Goal: Task Accomplishment & Management: Manage account settings

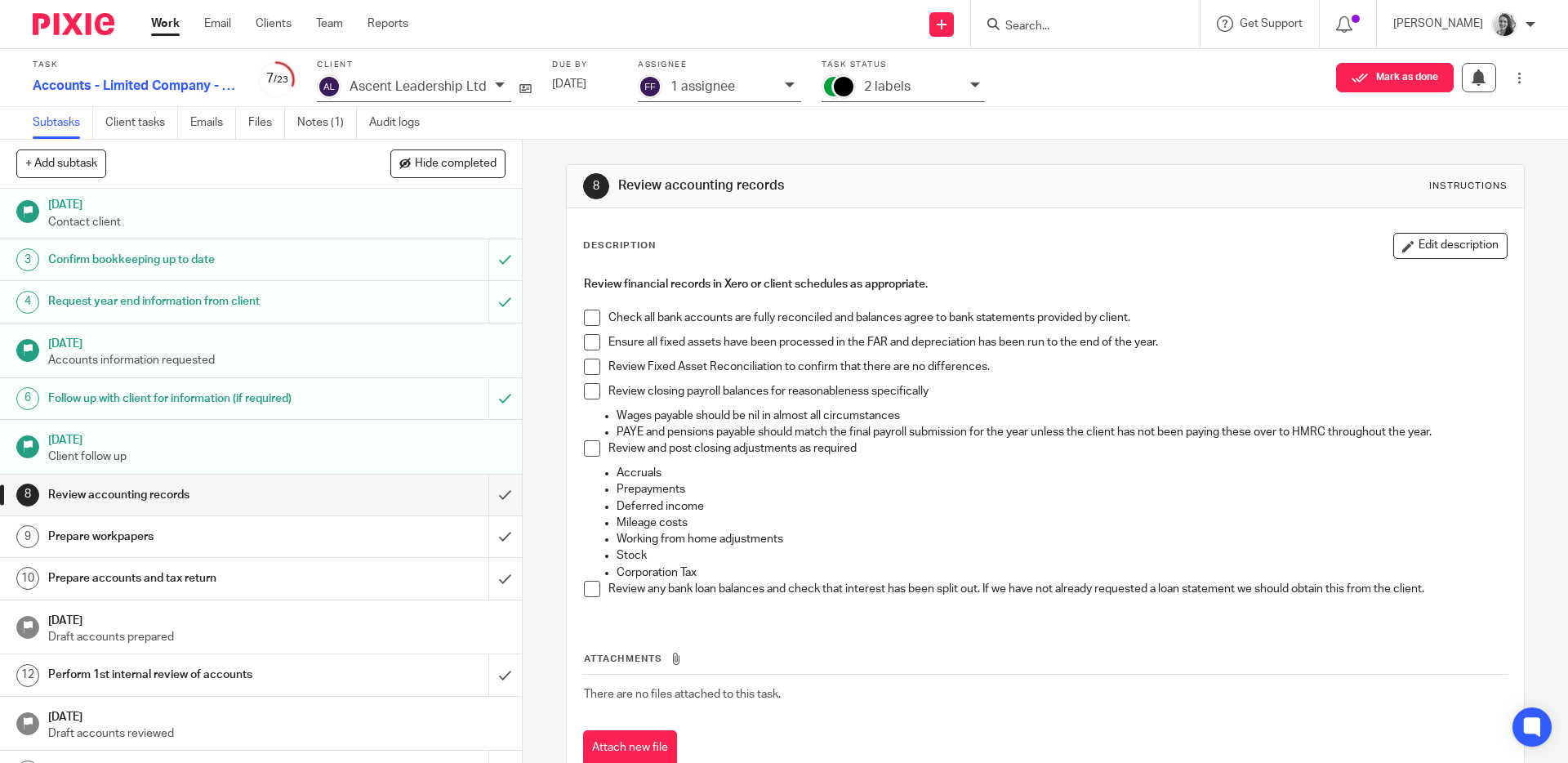
scroll to position [97, 0]
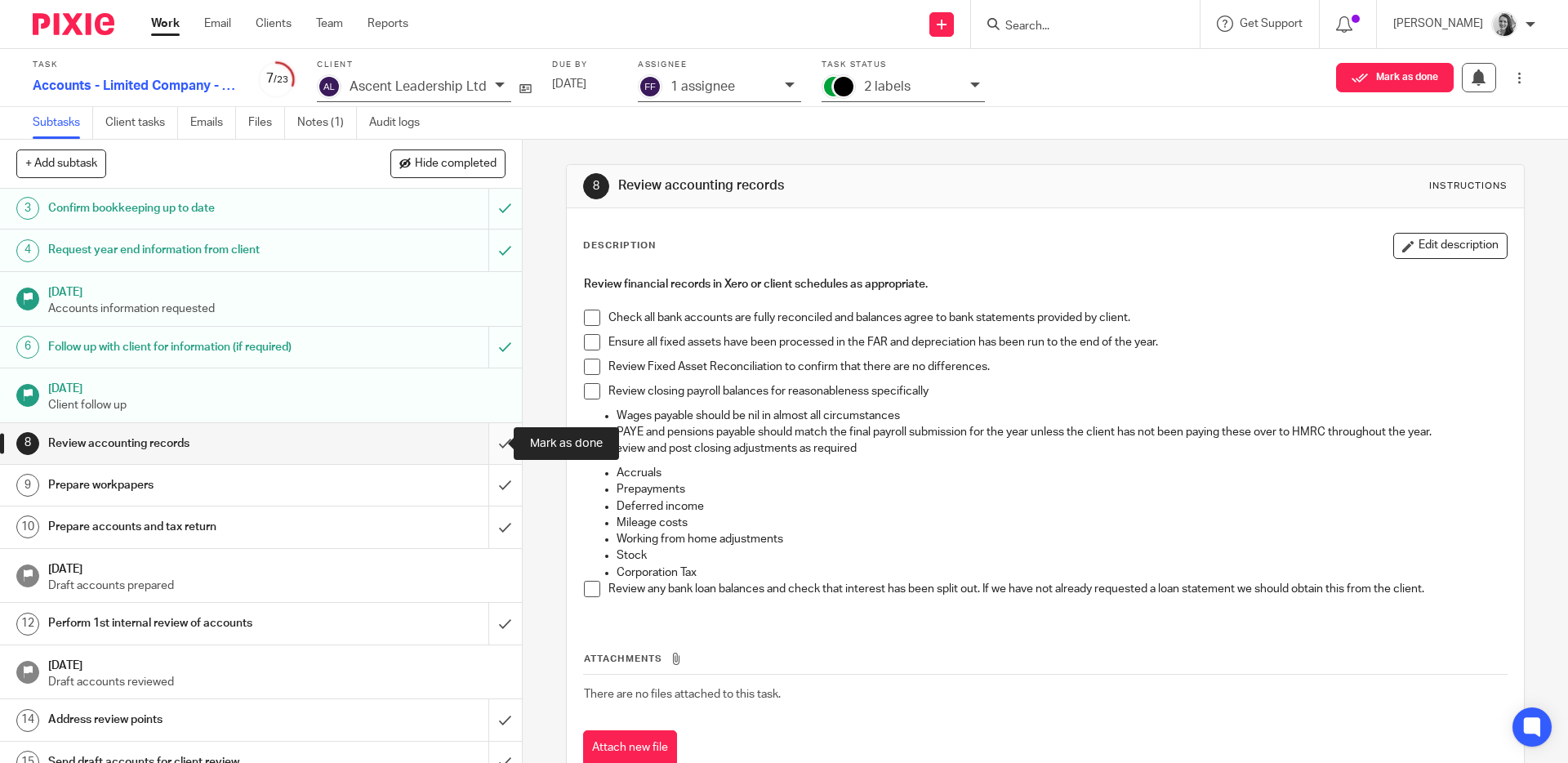
click at [484, 435] on input "submit" at bounding box center [261, 444] width 522 height 41
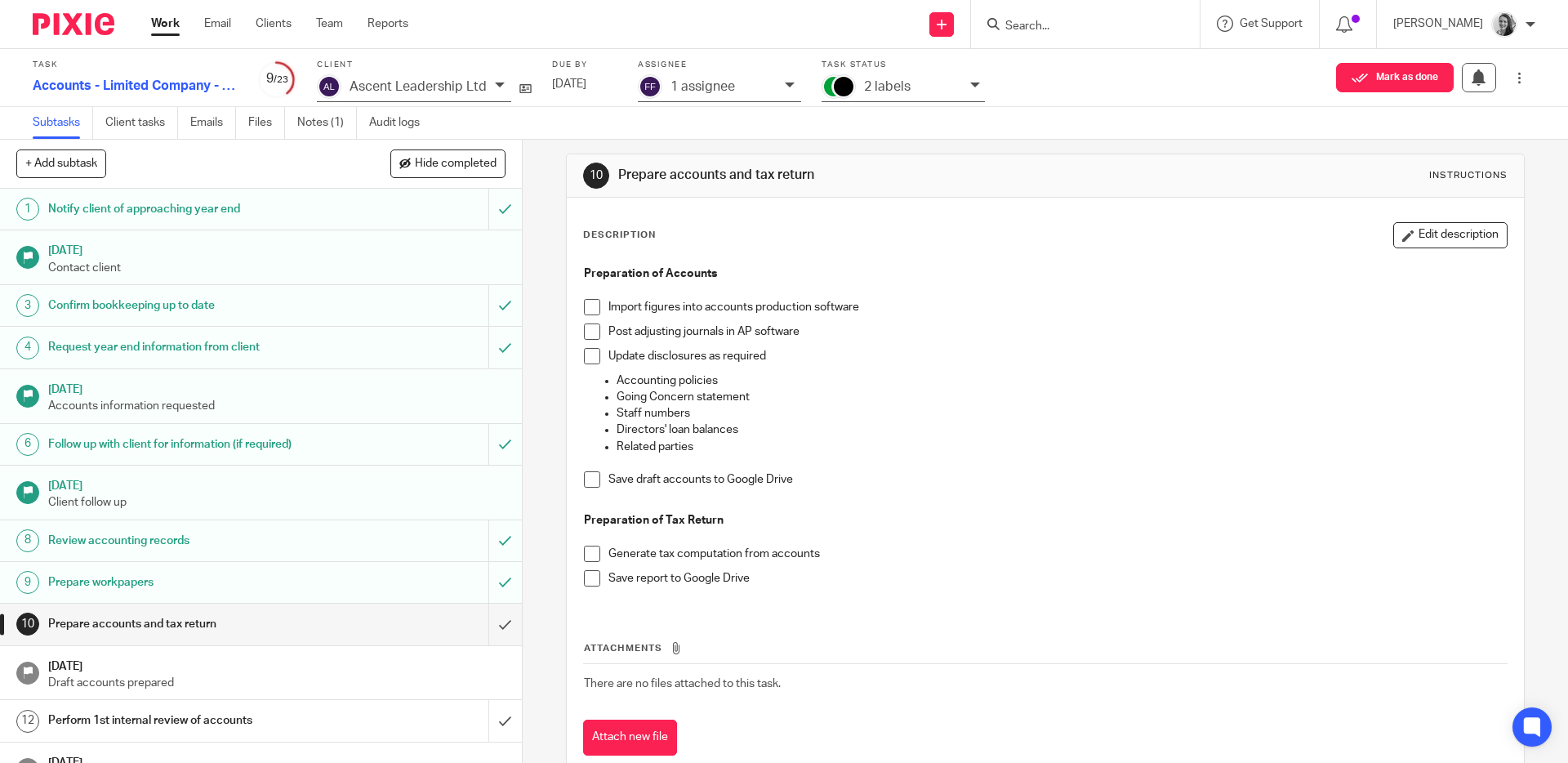
scroll to position [32, 0]
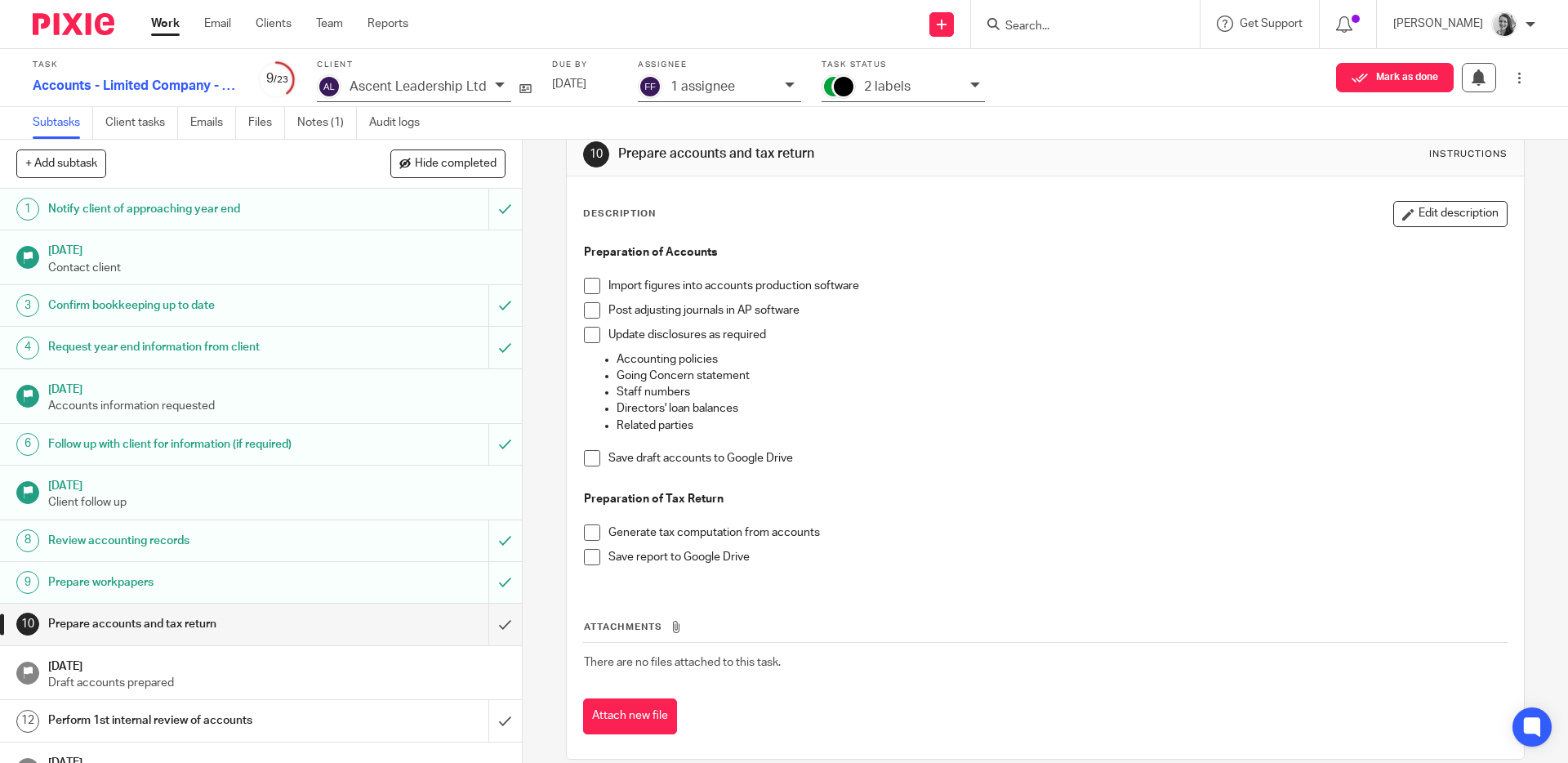
click at [583, 285] on span at bounding box center [592, 286] width 17 height 17
click at [587, 303] on span at bounding box center [592, 311] width 17 height 17
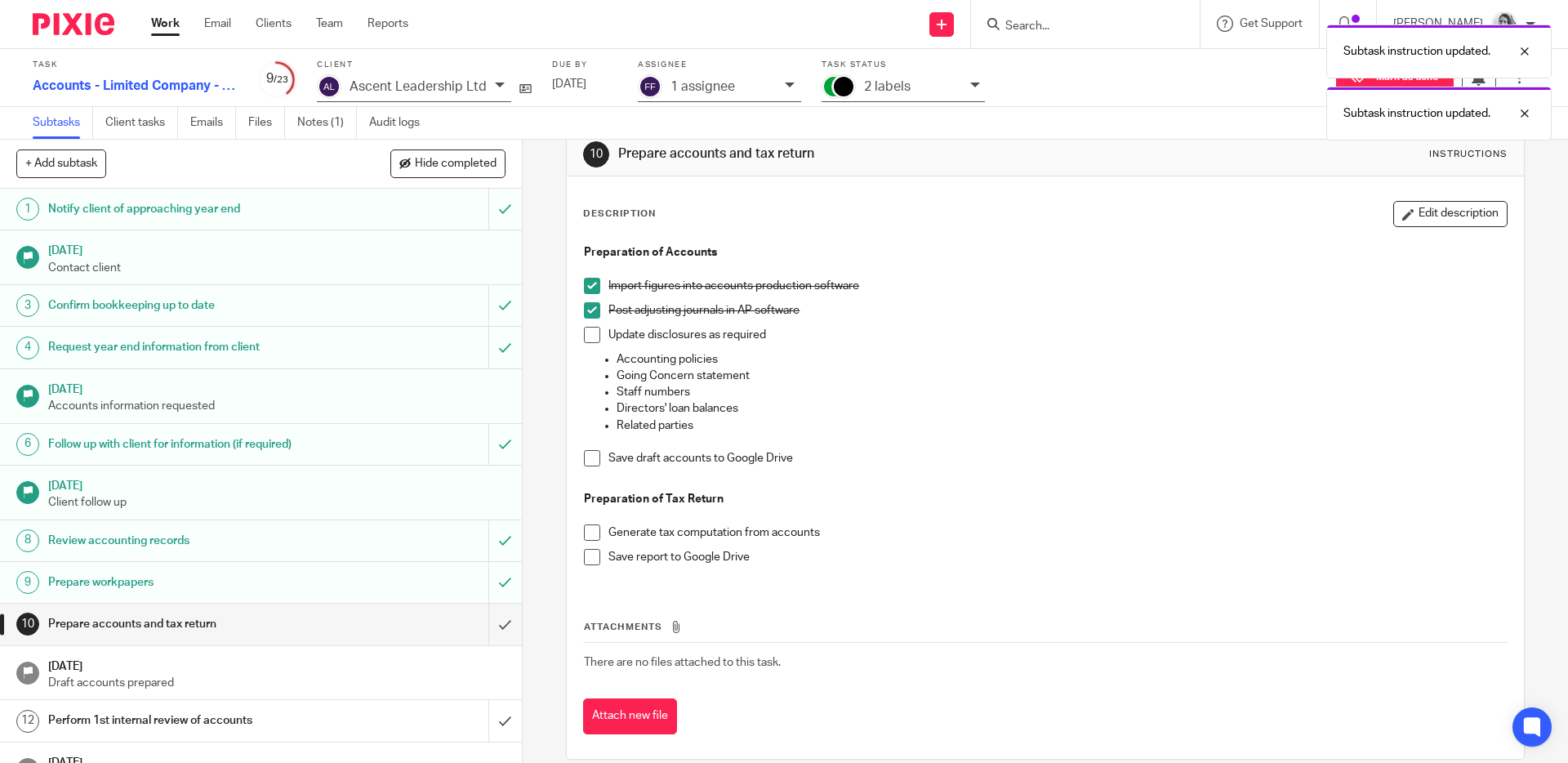
click at [590, 332] on span at bounding box center [592, 335] width 17 height 17
click at [584, 466] on li "Save draft accounts to Google Drive" at bounding box center [1044, 462] width 922 height 24
click at [583, 464] on span at bounding box center [592, 459] width 17 height 17
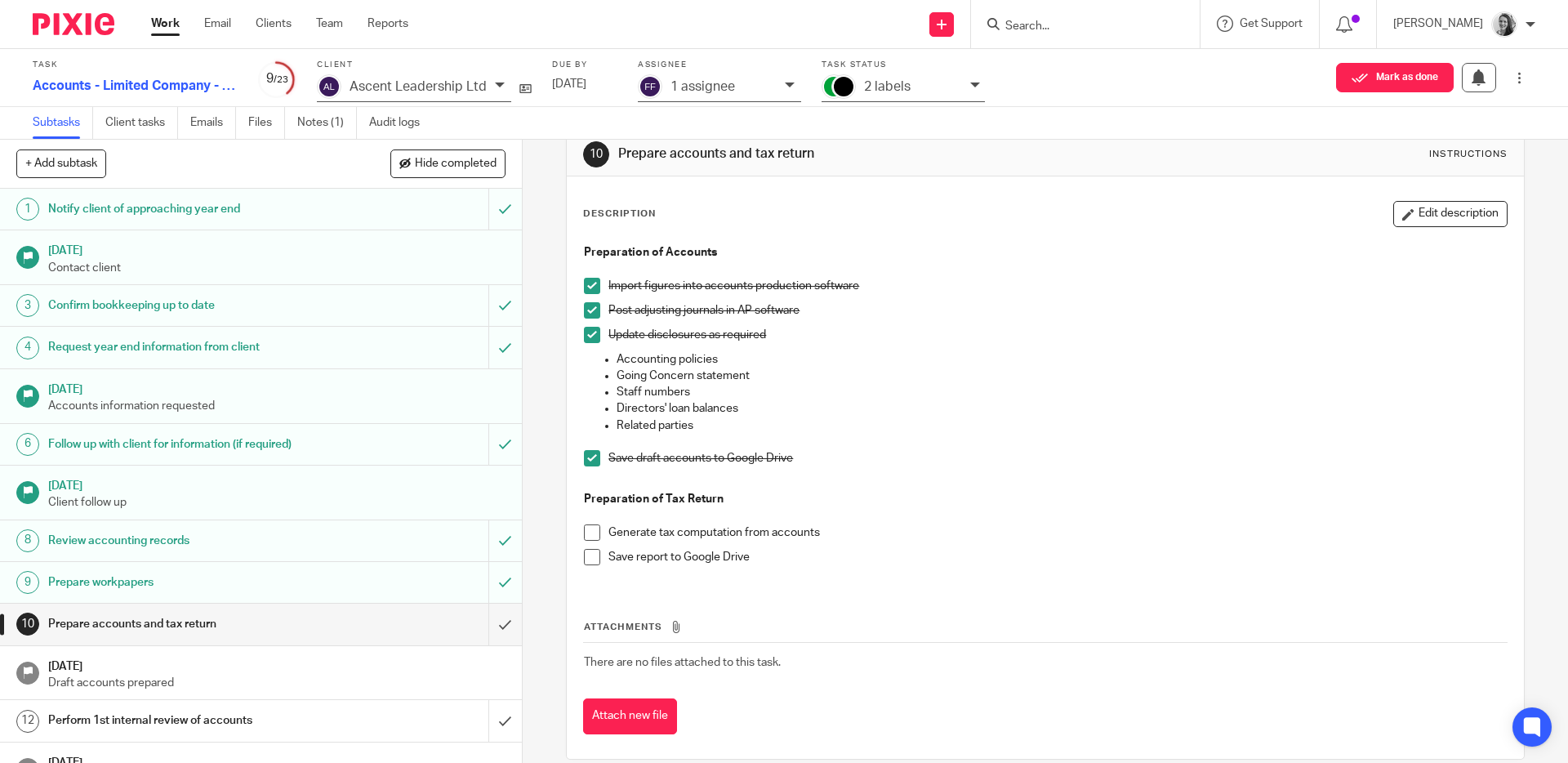
scroll to position [54, 0]
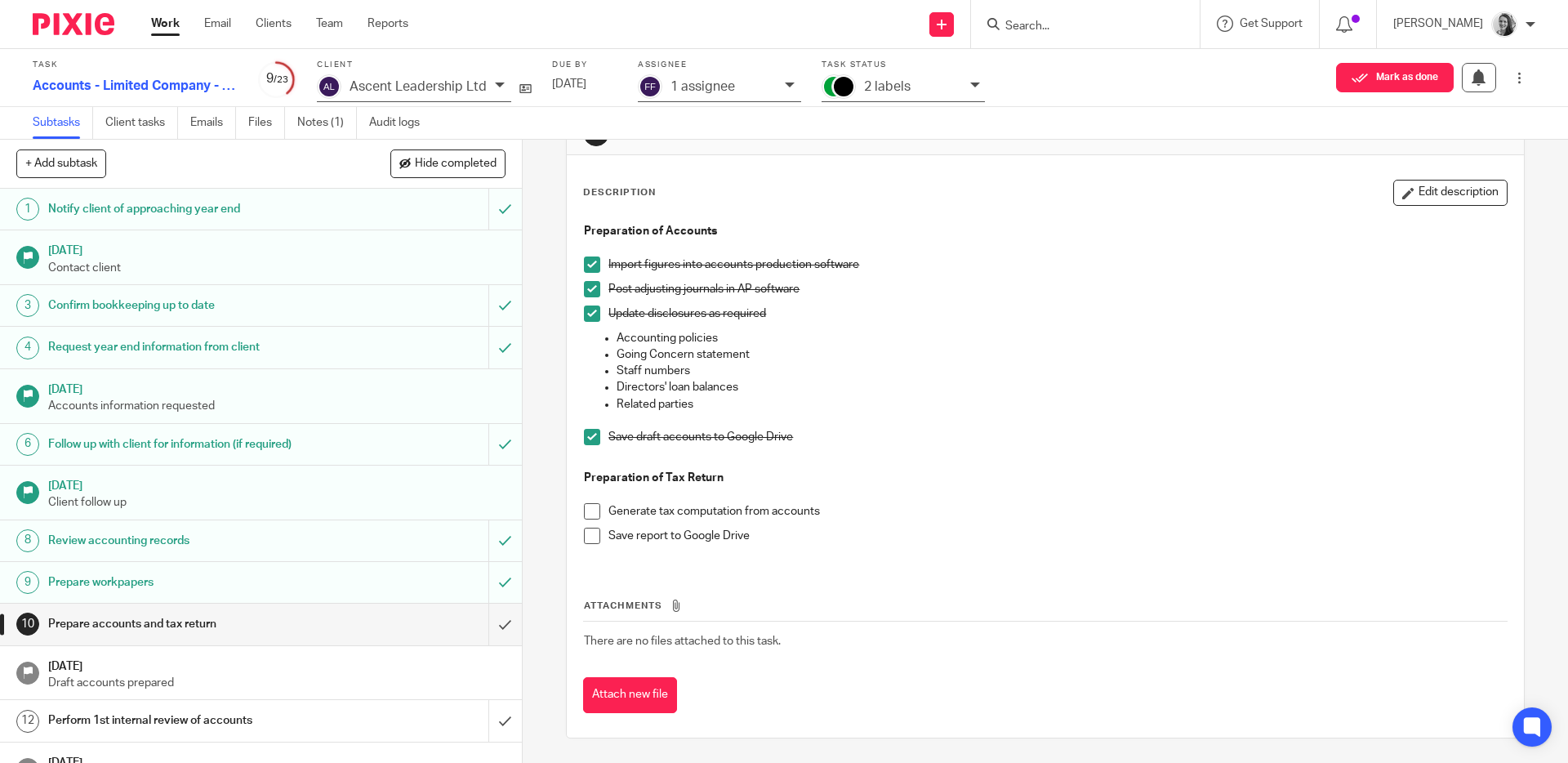
click at [587, 516] on span at bounding box center [592, 512] width 17 height 17
click at [588, 540] on span at bounding box center [592, 536] width 17 height 17
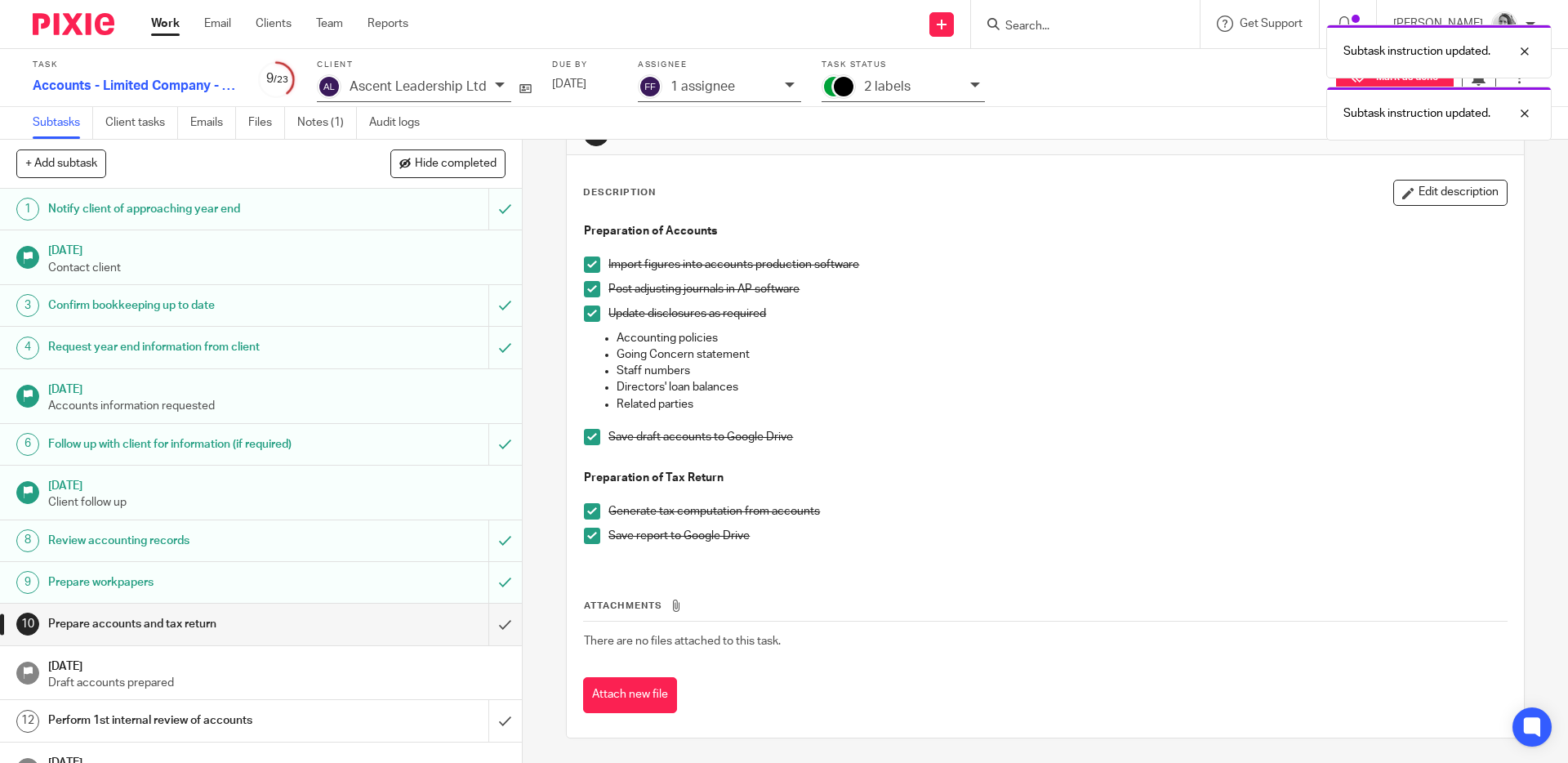
scroll to position [45, 0]
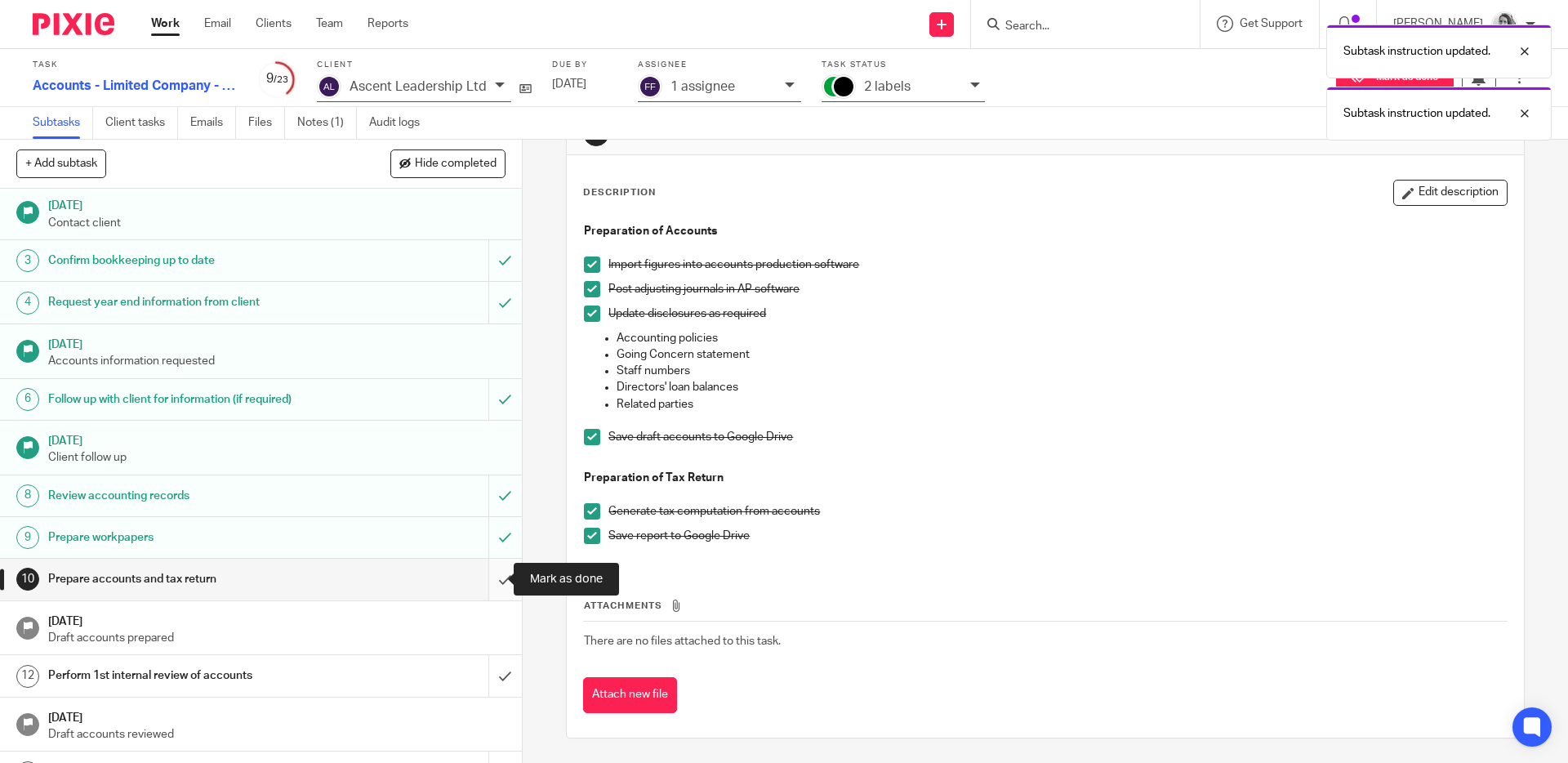
click at [485, 568] on input "submit" at bounding box center [261, 579] width 522 height 41
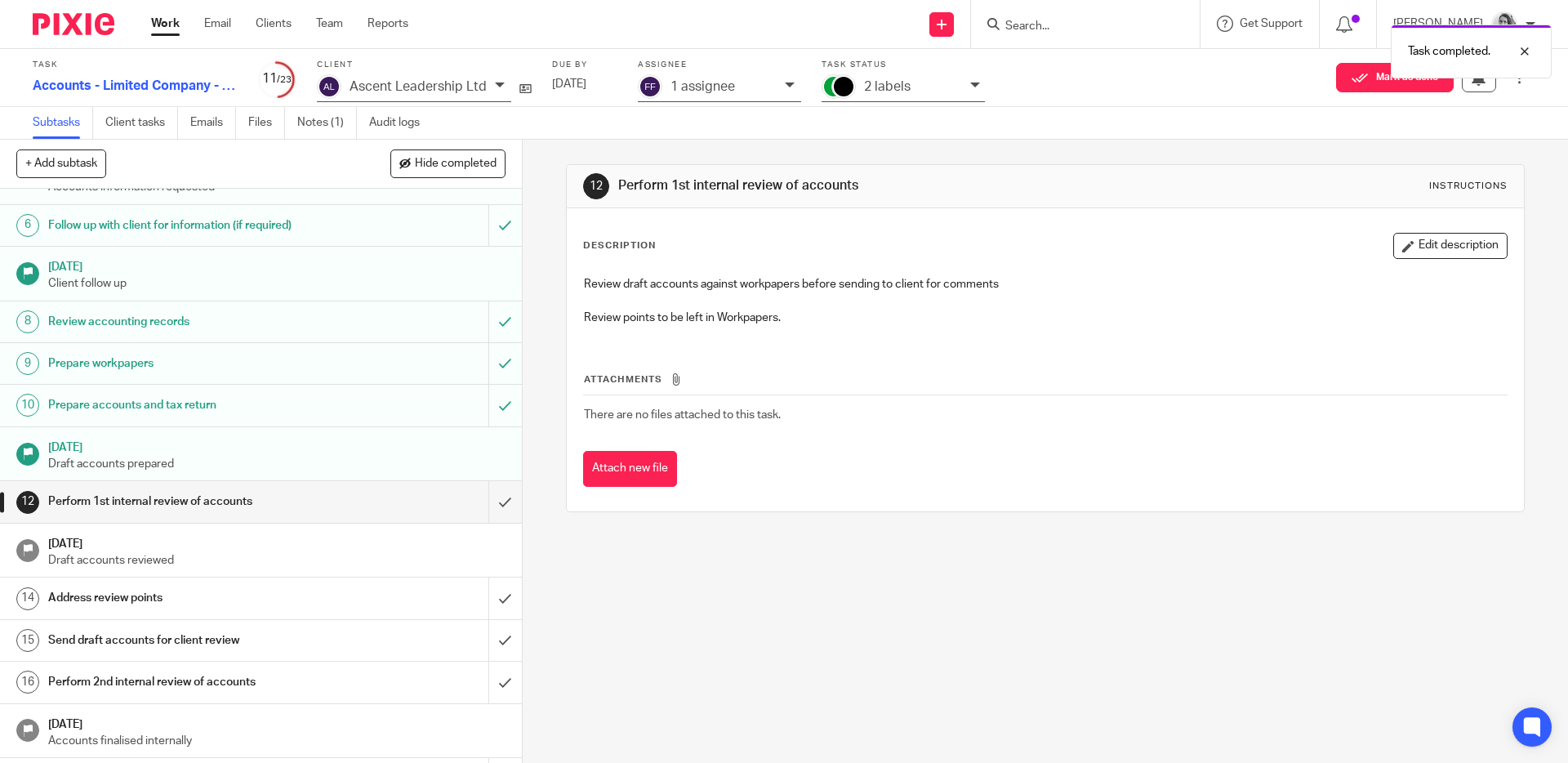
scroll to position [230, 0]
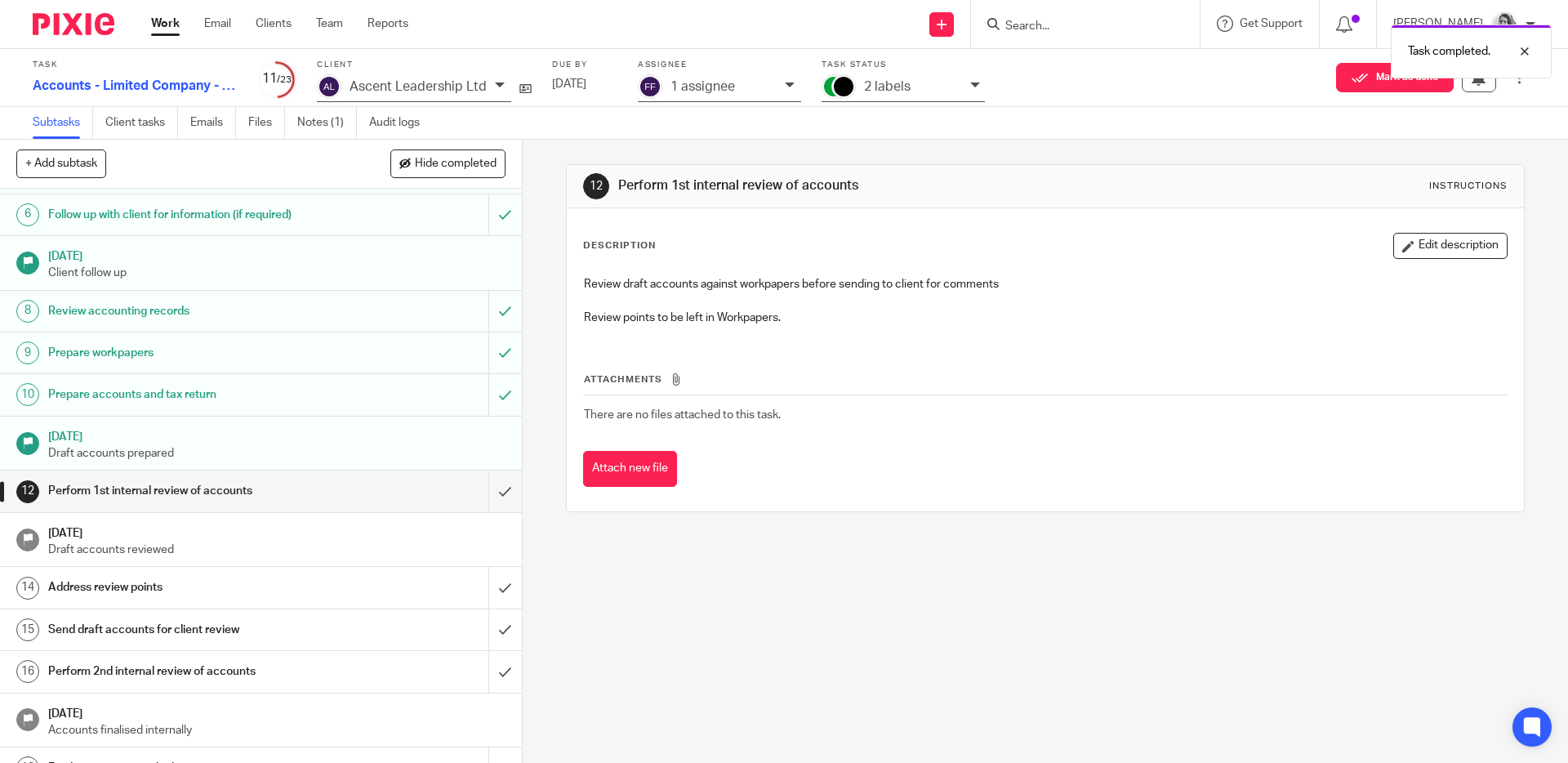
click at [944, 87] on div "2 labels" at bounding box center [912, 87] width 98 height 19
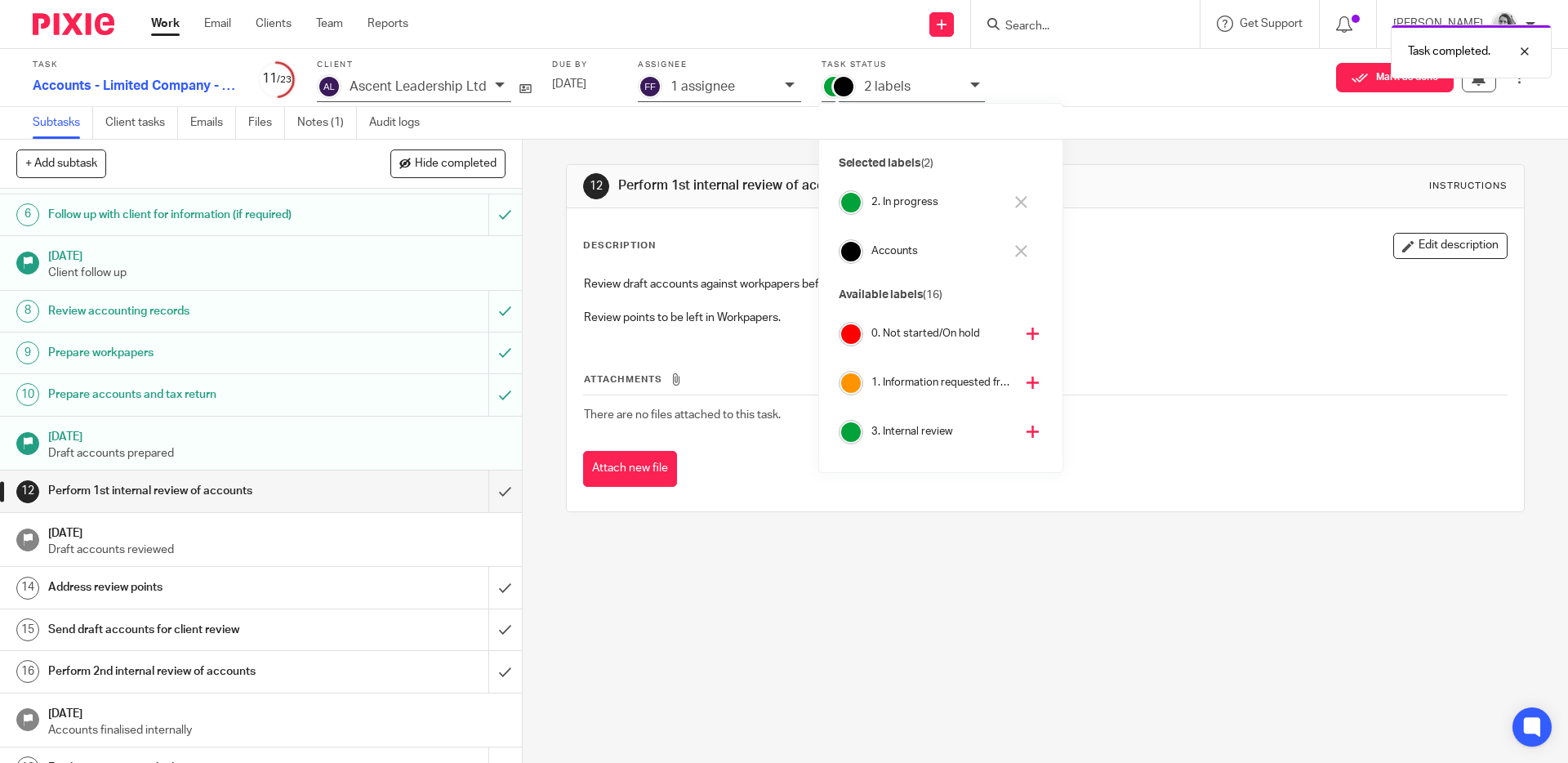
click at [1024, 198] on icon at bounding box center [1021, 202] width 12 height 12
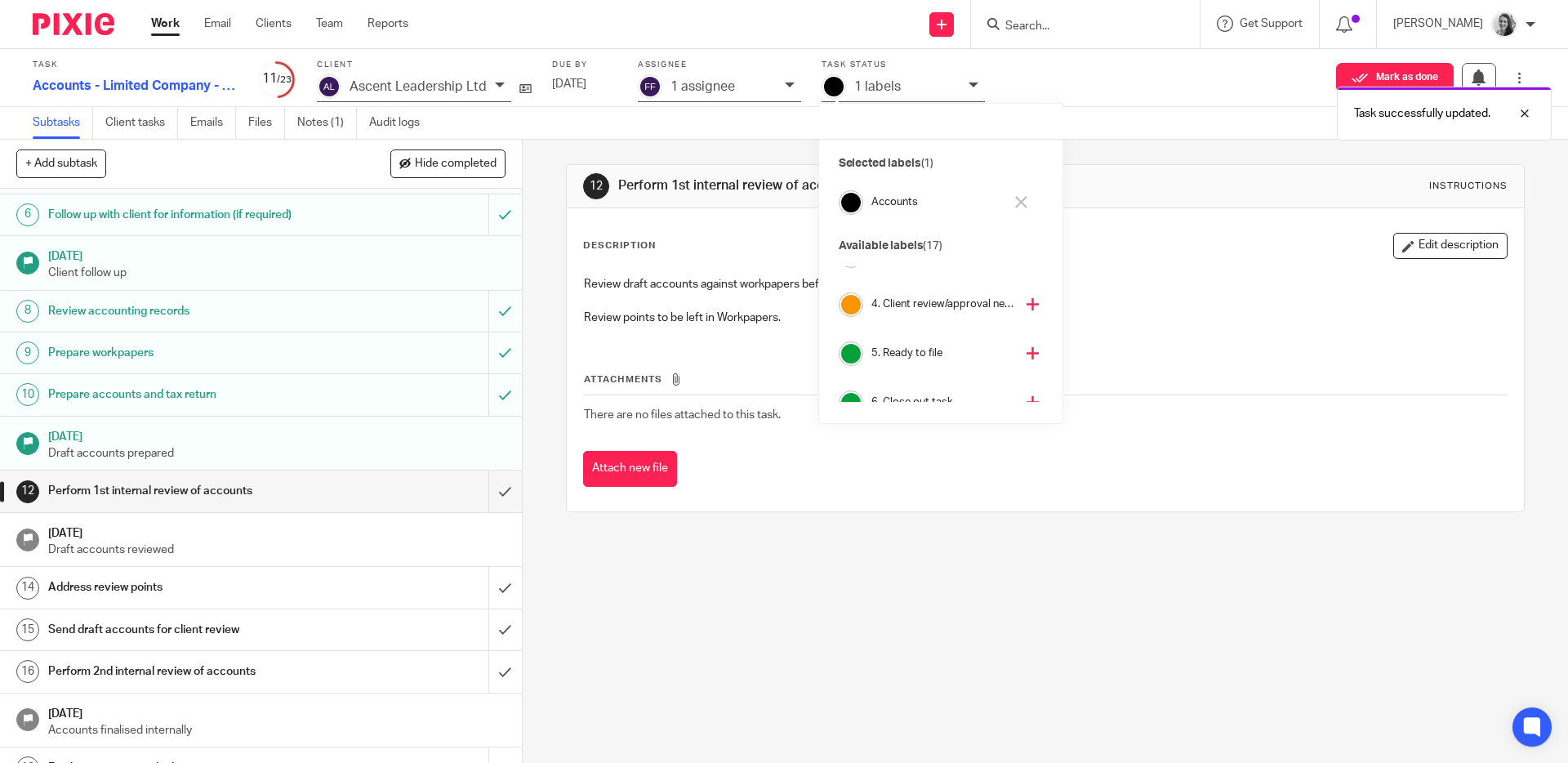
scroll to position [112, 0]
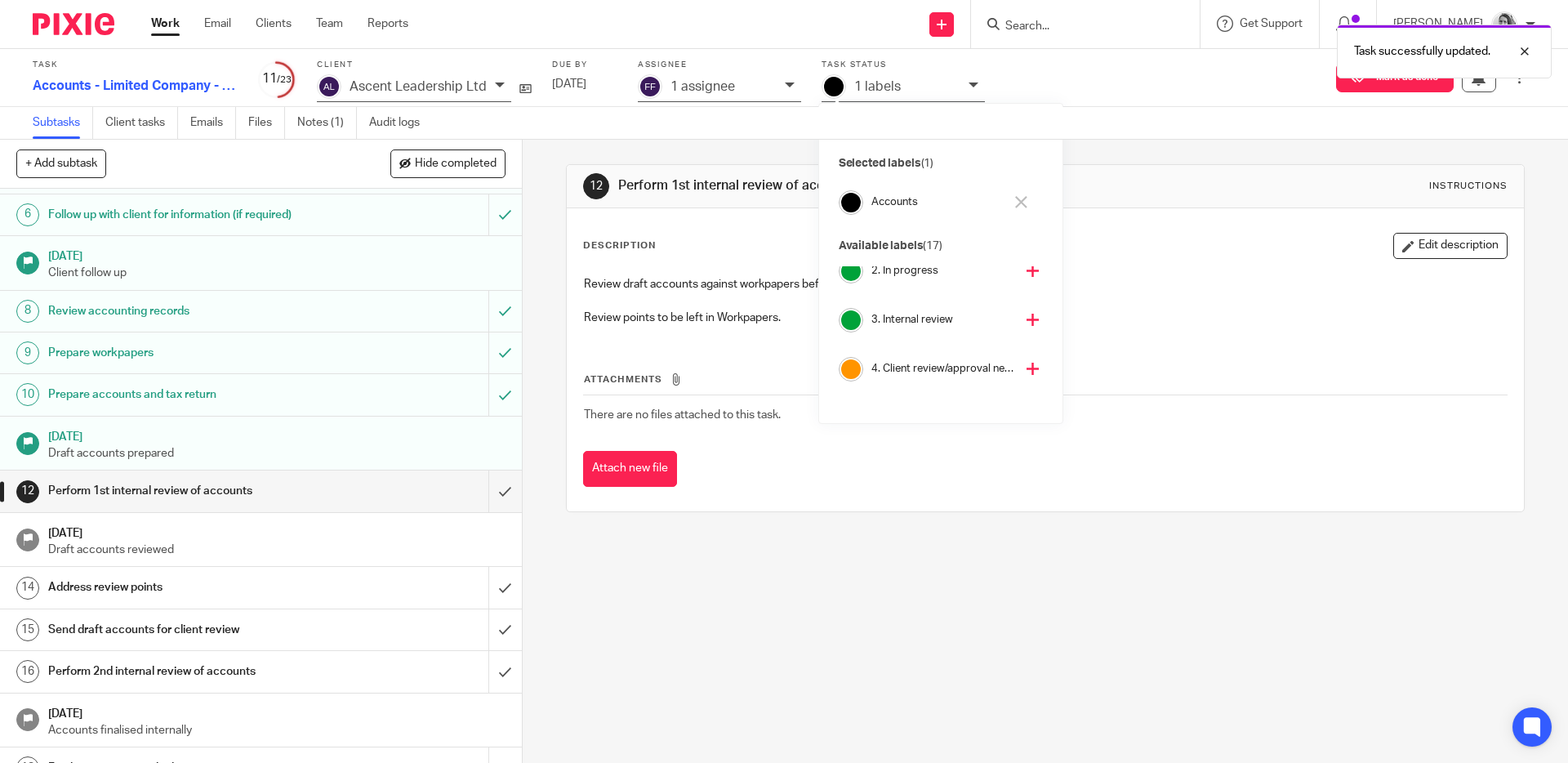
click at [1026, 316] on icon at bounding box center [1032, 319] width 12 height 12
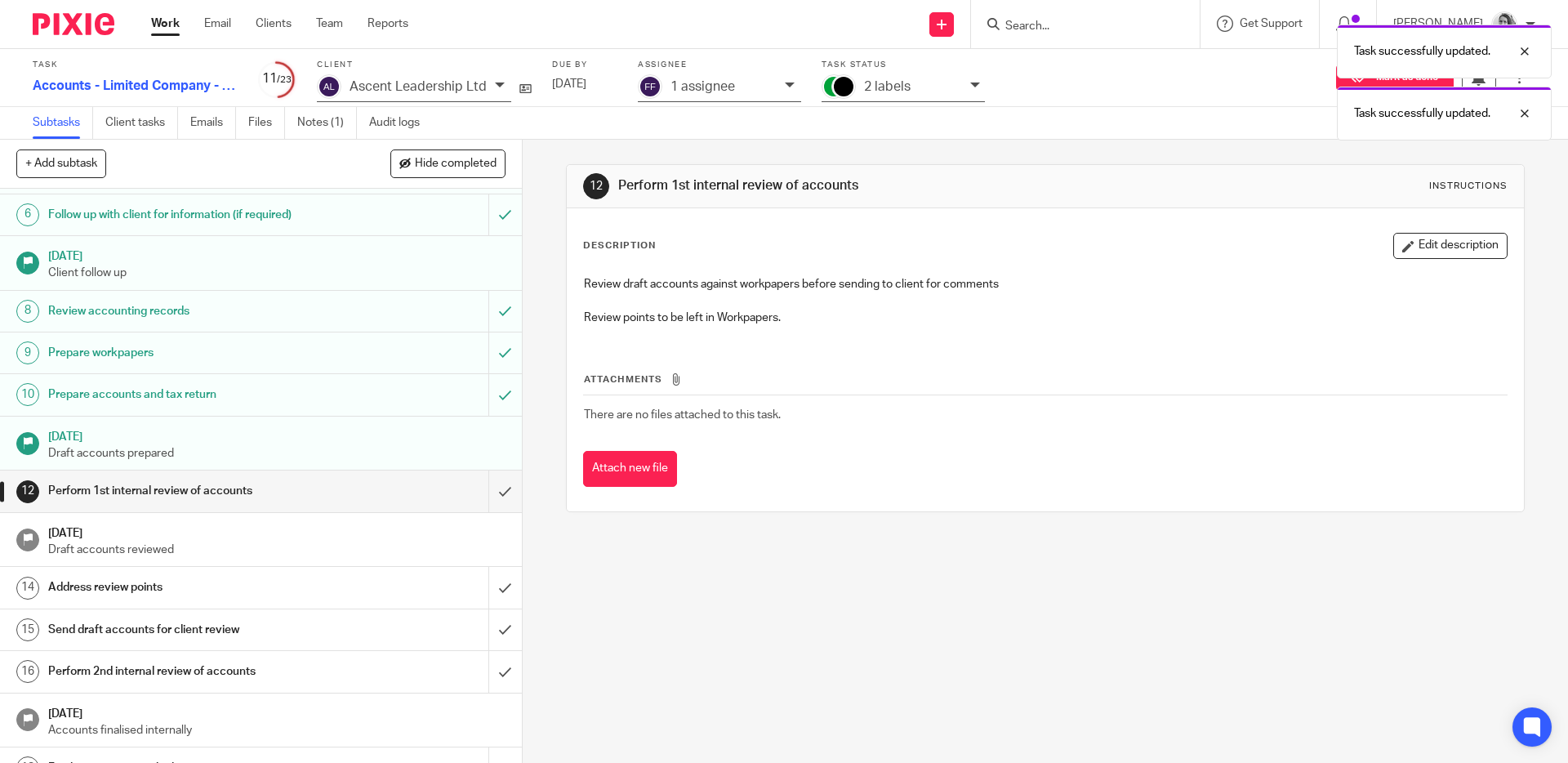
click at [761, 87] on div "1 assignee" at bounding box center [723, 87] width 106 height 19
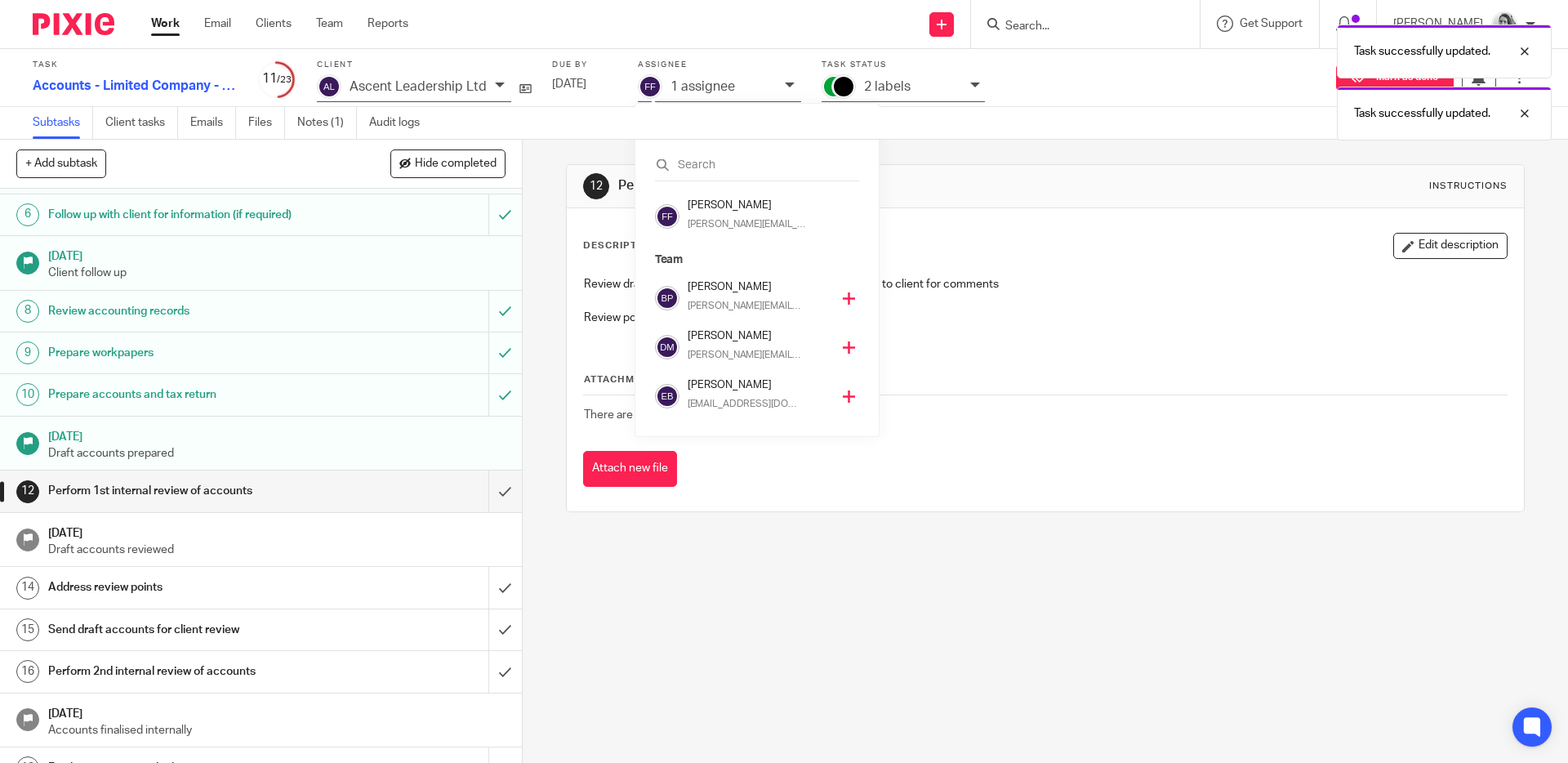
click at [843, 297] on icon at bounding box center [849, 298] width 12 height 12
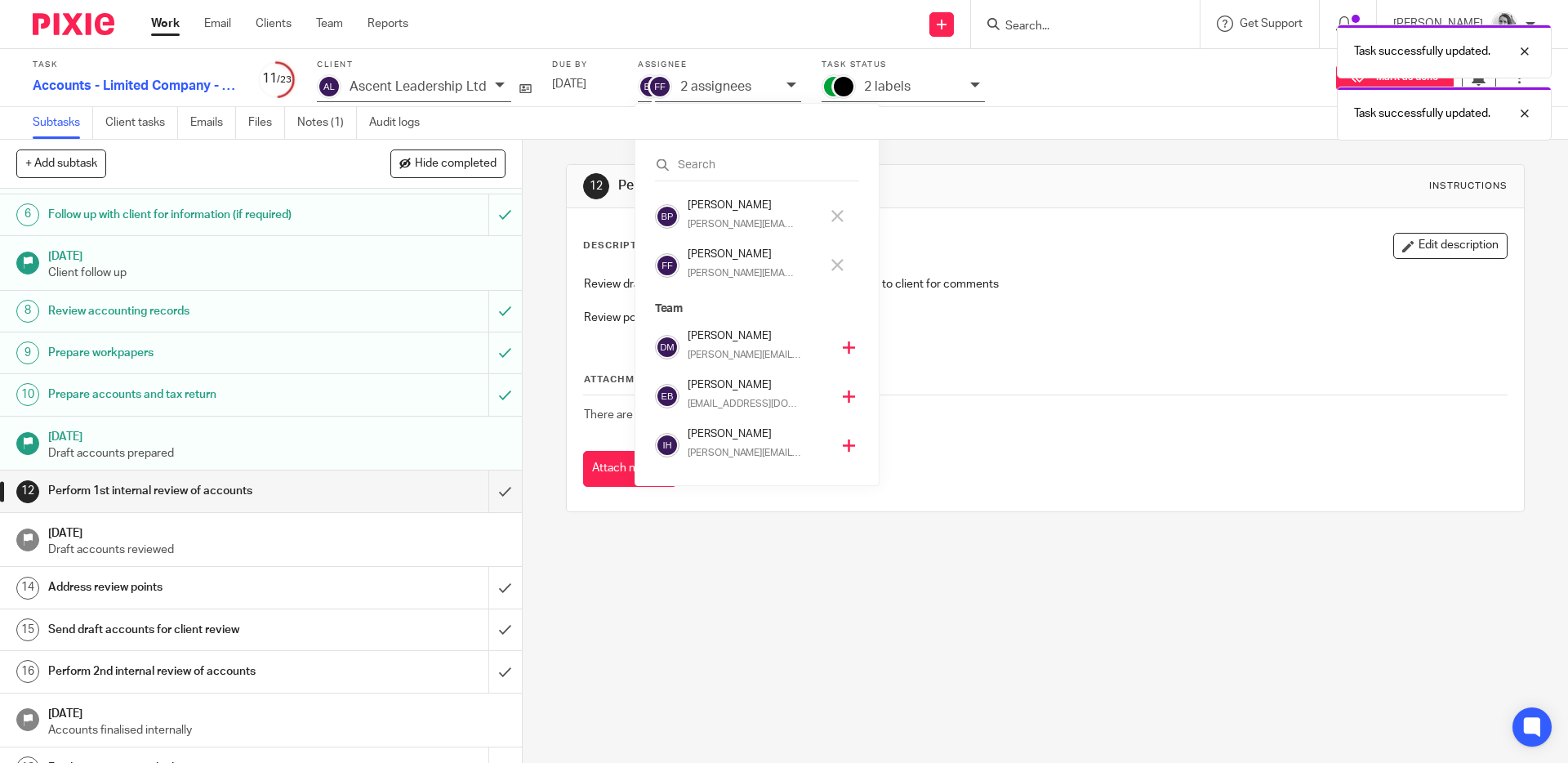
click at [843, 265] on button at bounding box center [838, 265] width 19 height 26
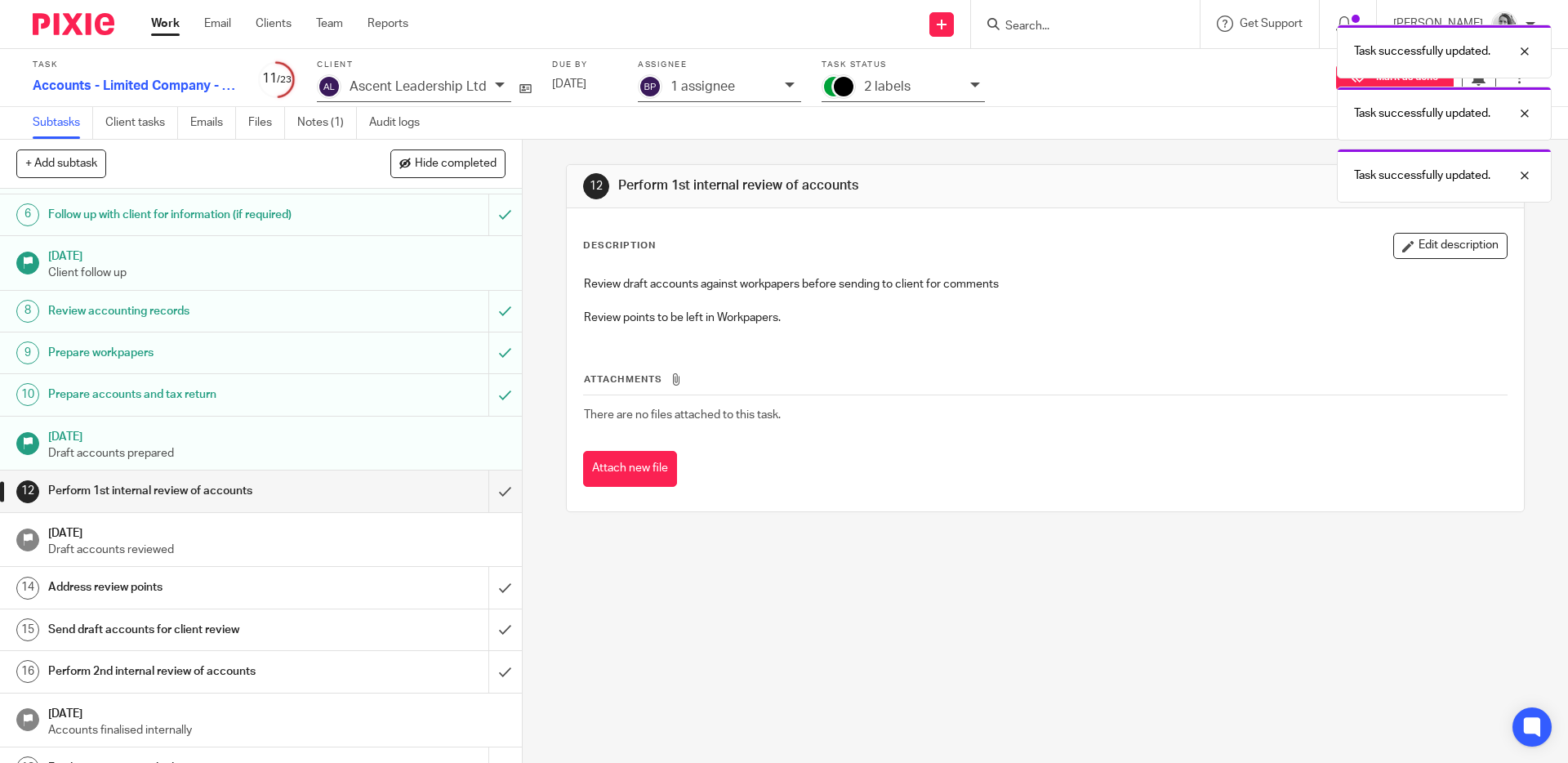
click at [989, 226] on div "Description Edit description Review draft accounts against workpapers before se…" at bounding box center [1045, 360] width 957 height 303
click at [899, 95] on div "Task successfully updated. Task successfully updated. Task successfully updated." at bounding box center [1167, 110] width 768 height 186
click at [898, 90] on div "Task successfully updated. Task successfully updated. Task successfully updated." at bounding box center [1167, 110] width 768 height 186
click at [972, 87] on div "Task successfully updated. Task successfully updated." at bounding box center [1167, 78] width 768 height 124
click at [898, 83] on p "2 labels" at bounding box center [887, 87] width 47 height 15
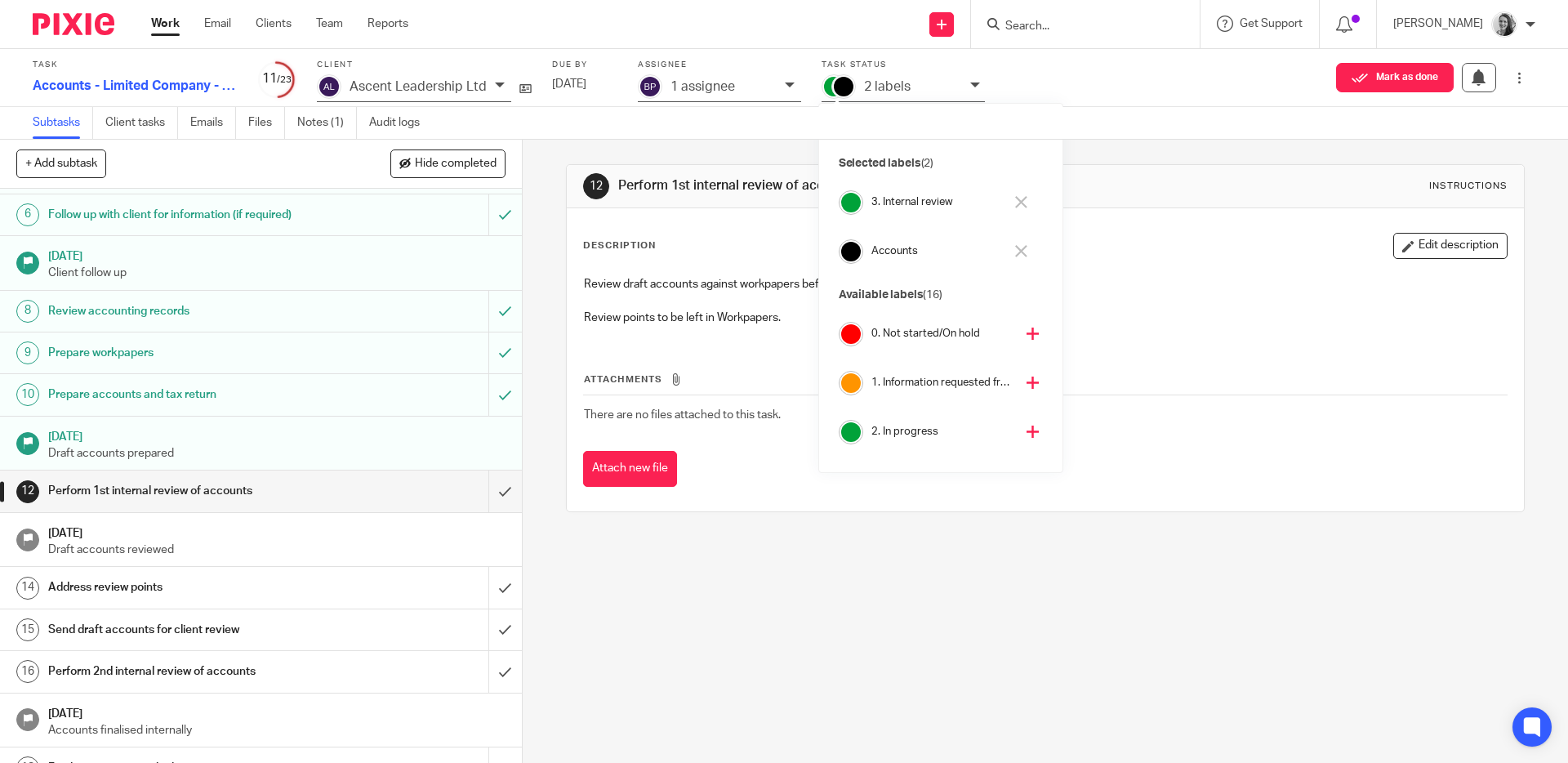
click at [778, 82] on div "1 assignee" at bounding box center [719, 88] width 164 height 28
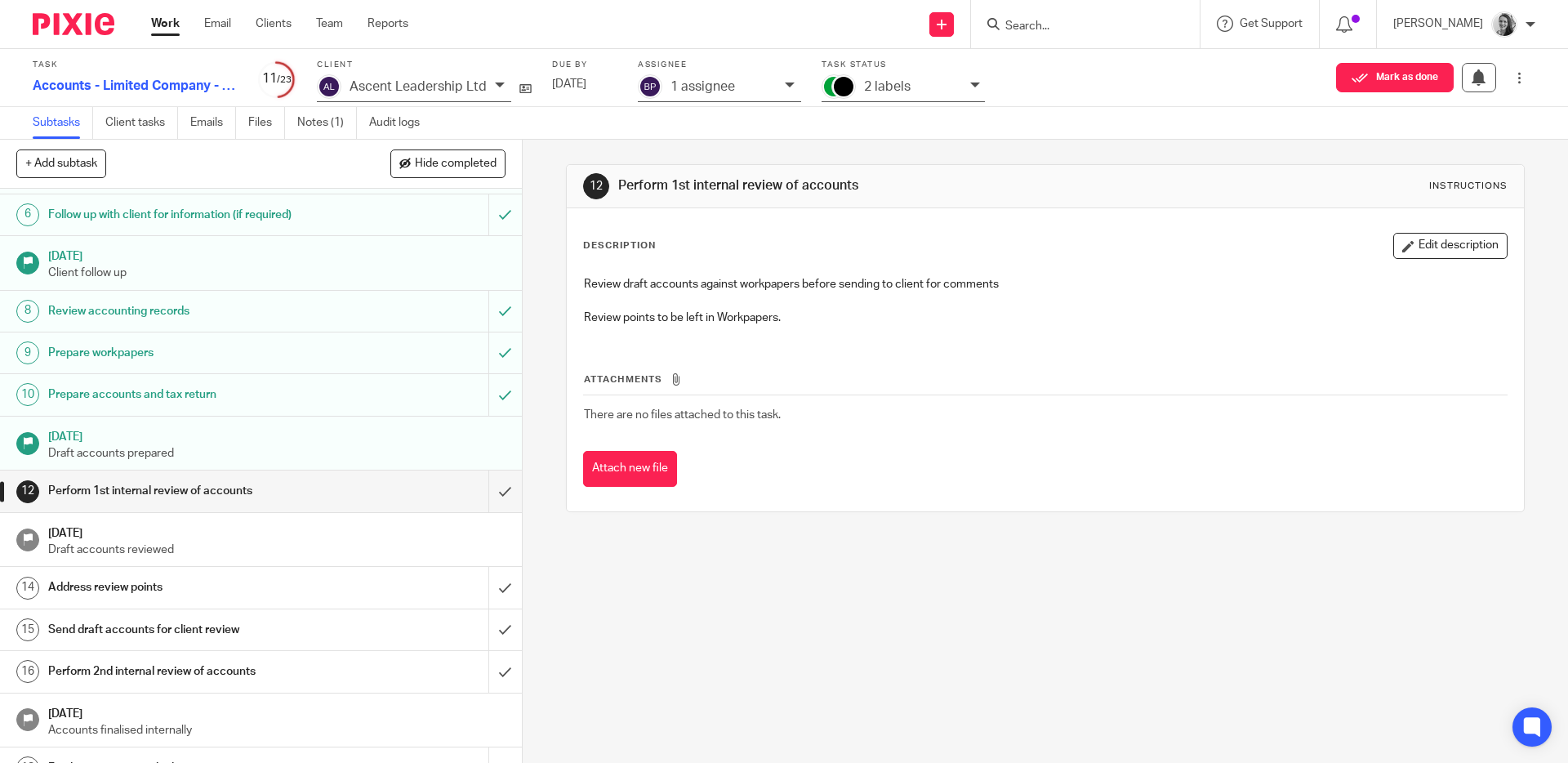
click at [900, 83] on p "2 labels" at bounding box center [887, 87] width 47 height 15
click at [701, 606] on div "12 Perform 1st internal review of accounts Instructions Description Edit descri…" at bounding box center [1045, 451] width 1045 height 623
click at [917, 68] on label "Task status" at bounding box center [904, 64] width 164 height 10
click at [912, 78] on div "2 labels" at bounding box center [912, 87] width 98 height 19
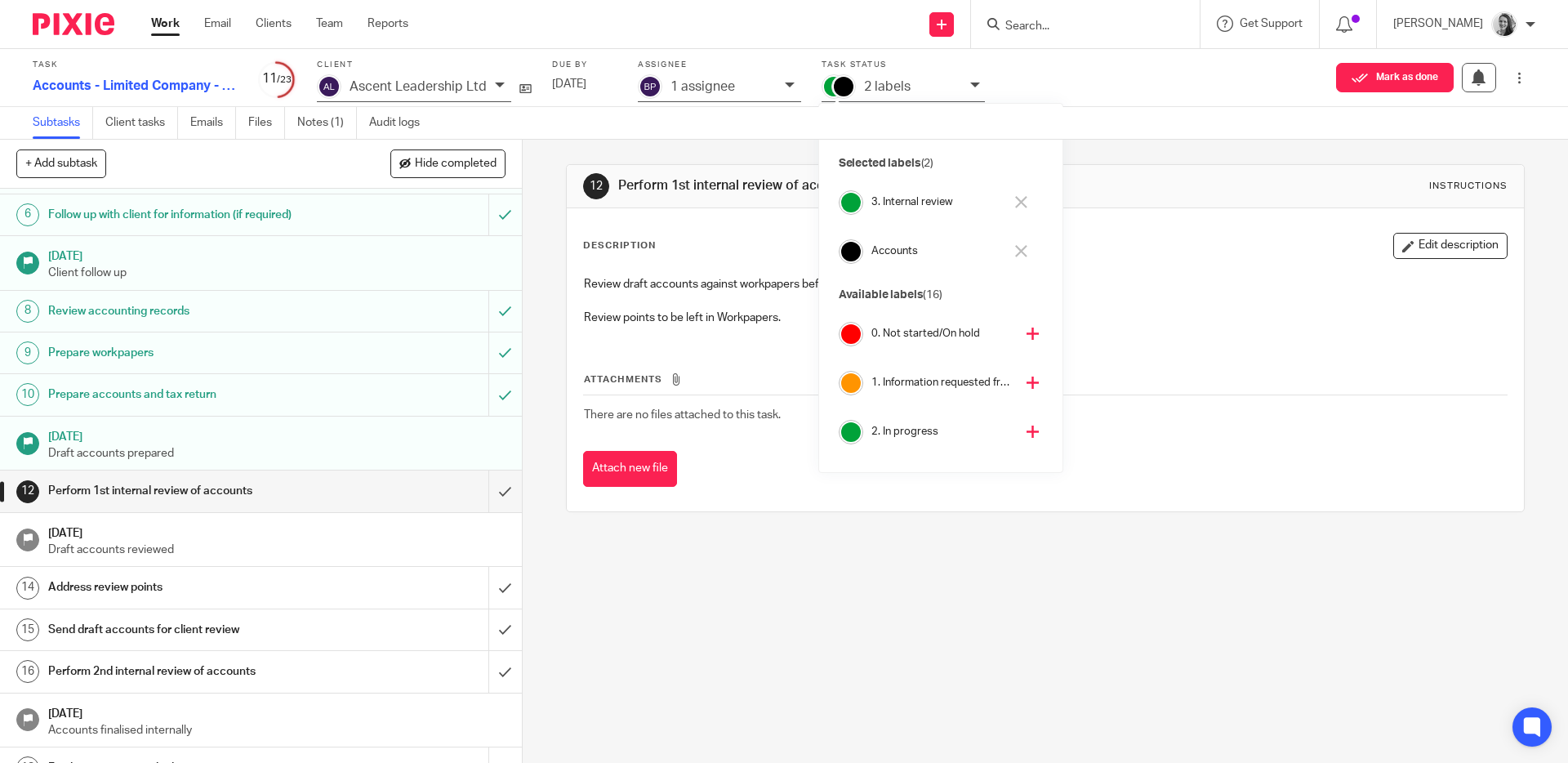
click at [912, 78] on div "2 labels" at bounding box center [912, 87] width 98 height 19
click at [716, 85] on p "1 assignee" at bounding box center [702, 87] width 64 height 15
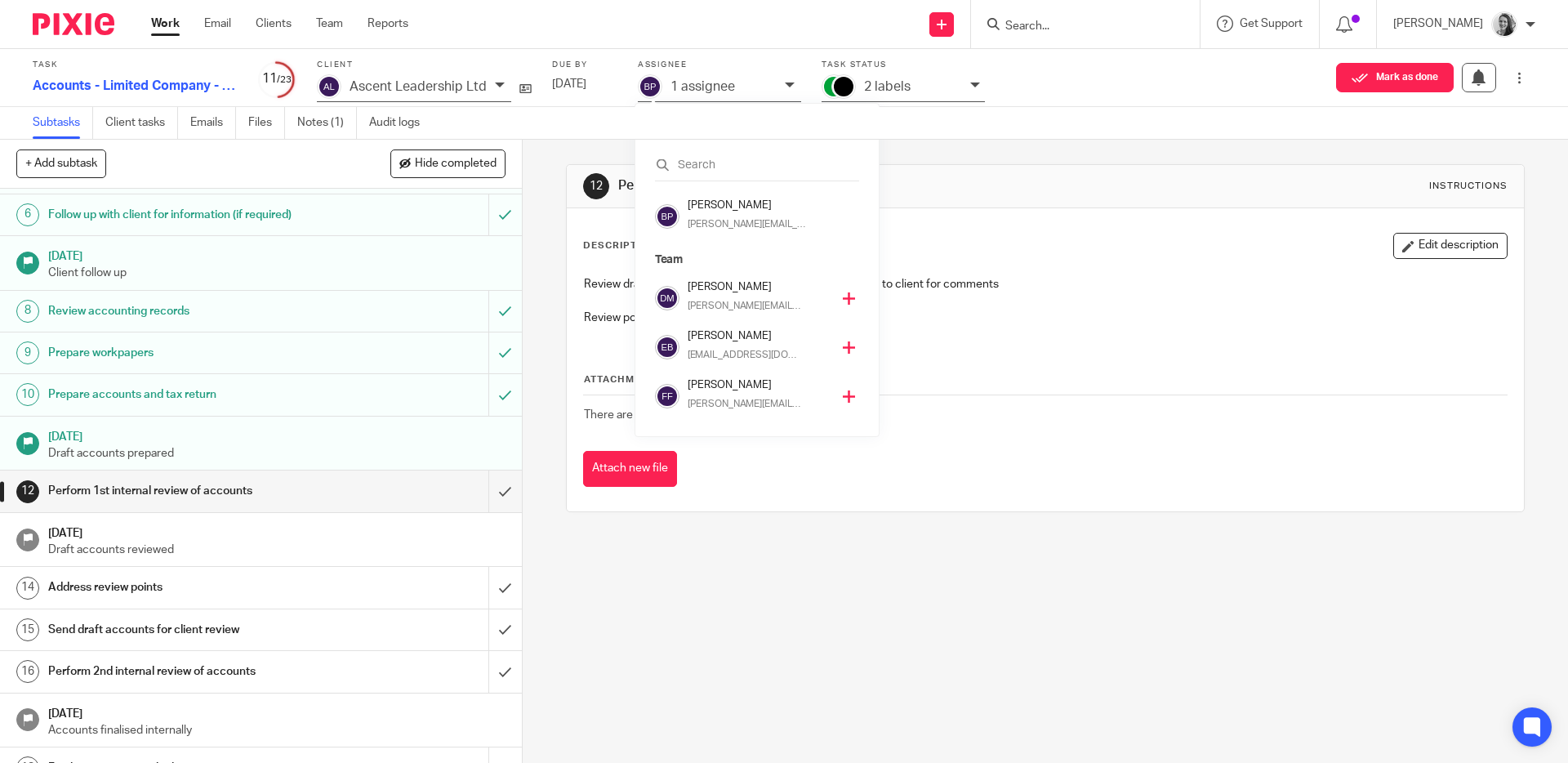
click at [716, 85] on p "1 assignee" at bounding box center [702, 87] width 64 height 15
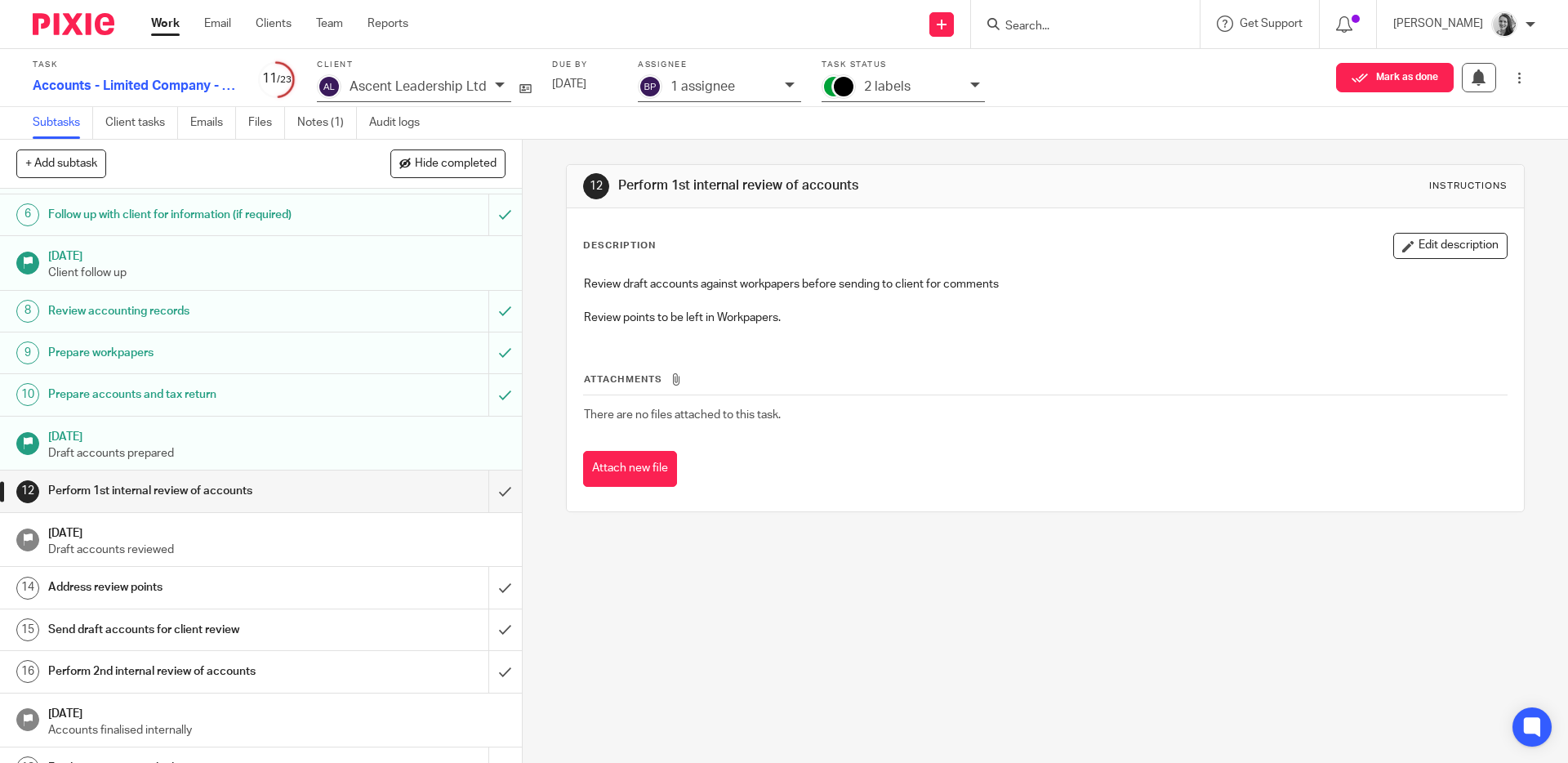
click at [1067, 378] on th "Attachments" at bounding box center [1045, 382] width 923 height 23
click at [155, 26] on link "Work" at bounding box center [165, 24] width 29 height 17
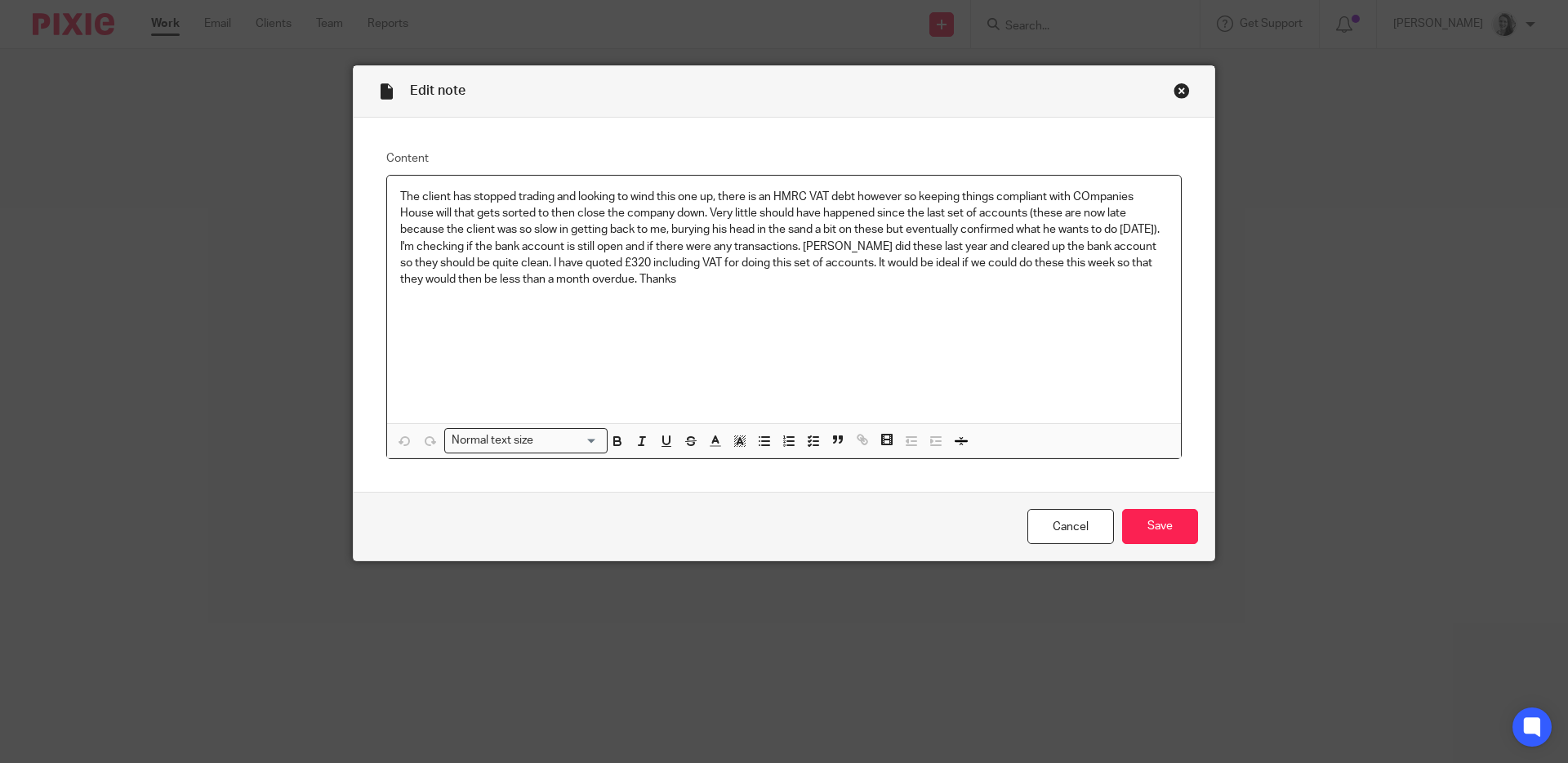
click at [1173, 90] on div "Close this dialog window" at bounding box center [1182, 91] width 17 height 17
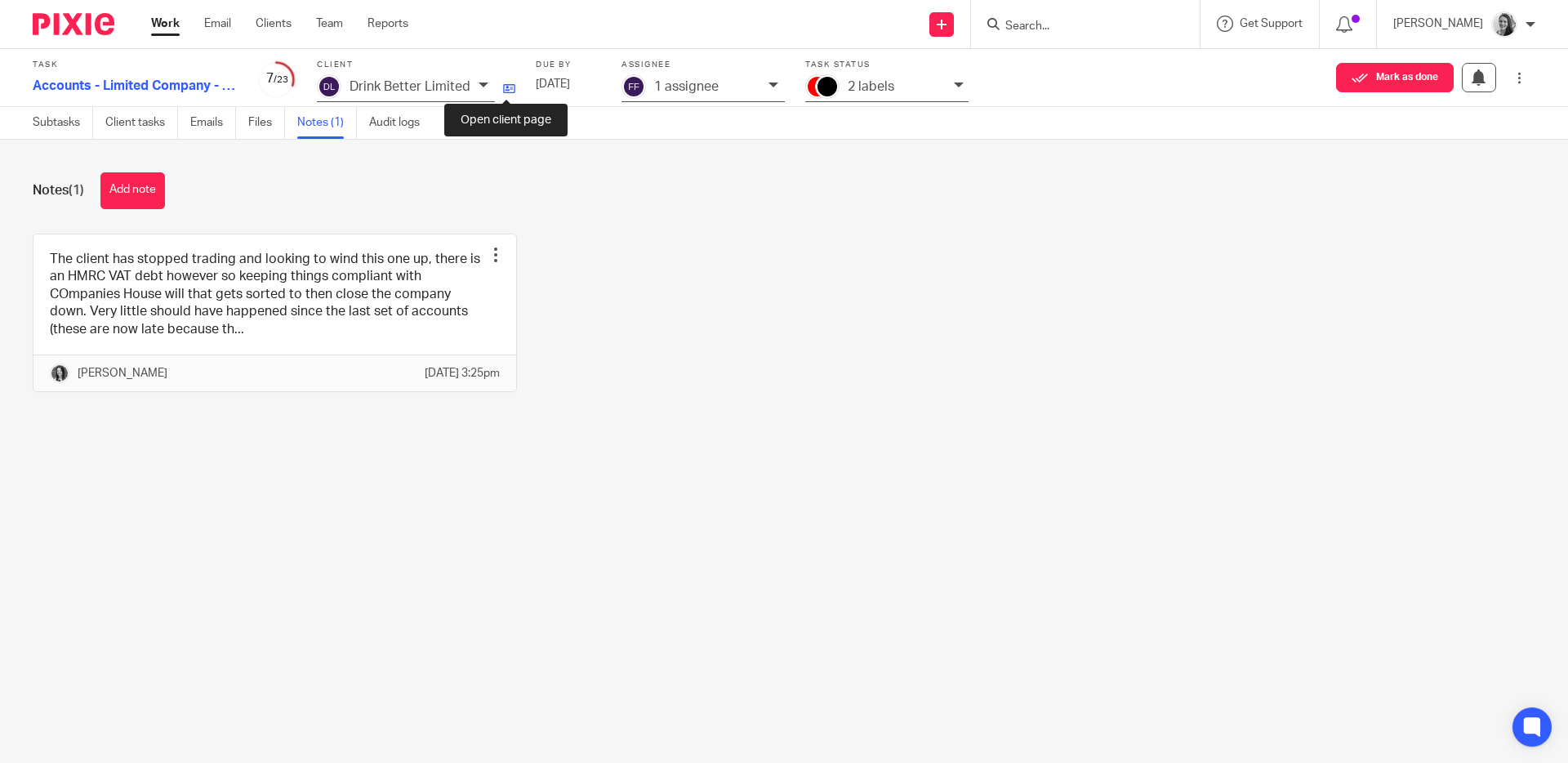
click at [510, 91] on icon at bounding box center [509, 88] width 12 height 12
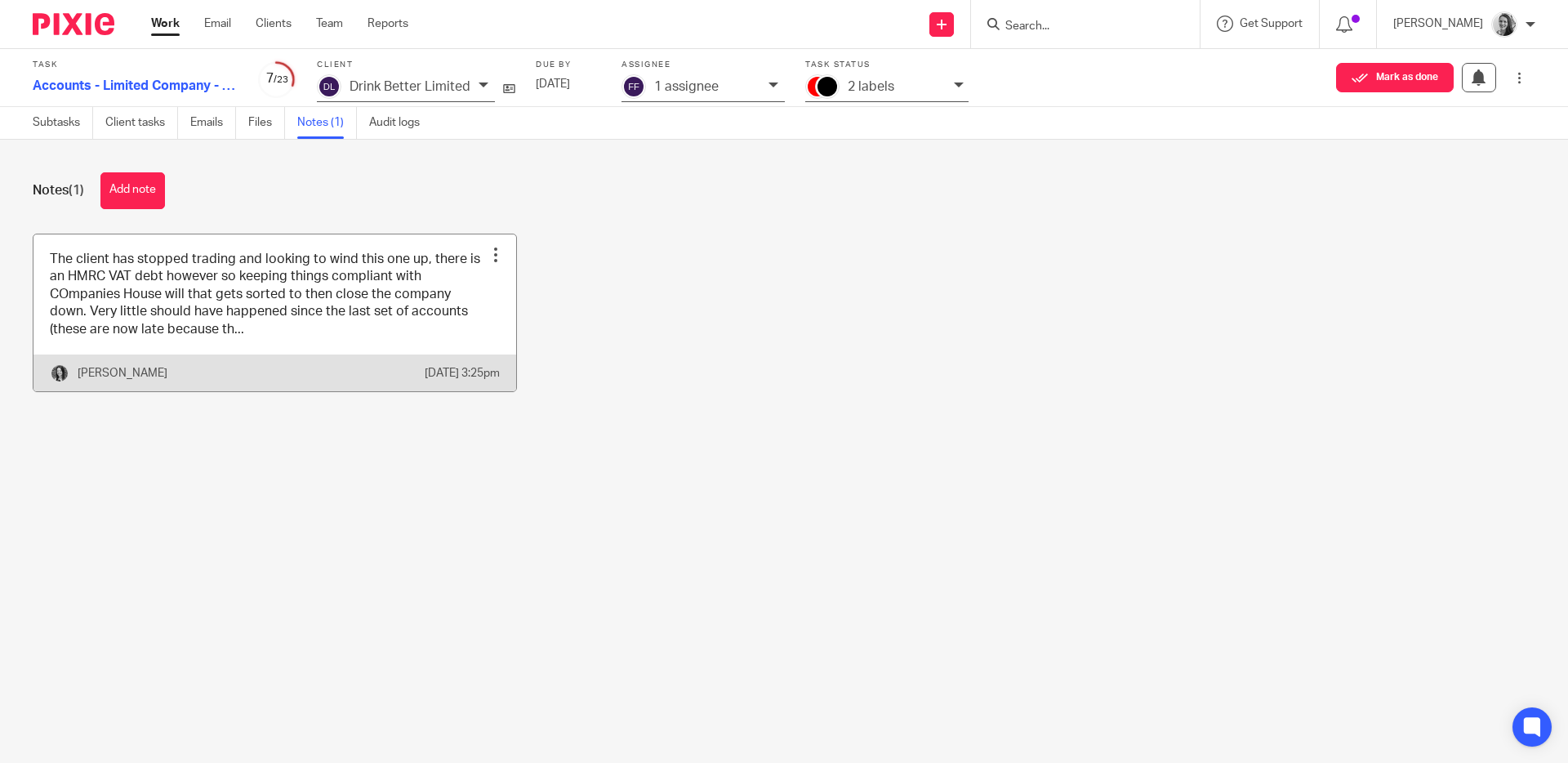
click at [262, 290] on link at bounding box center [275, 313] width 483 height 156
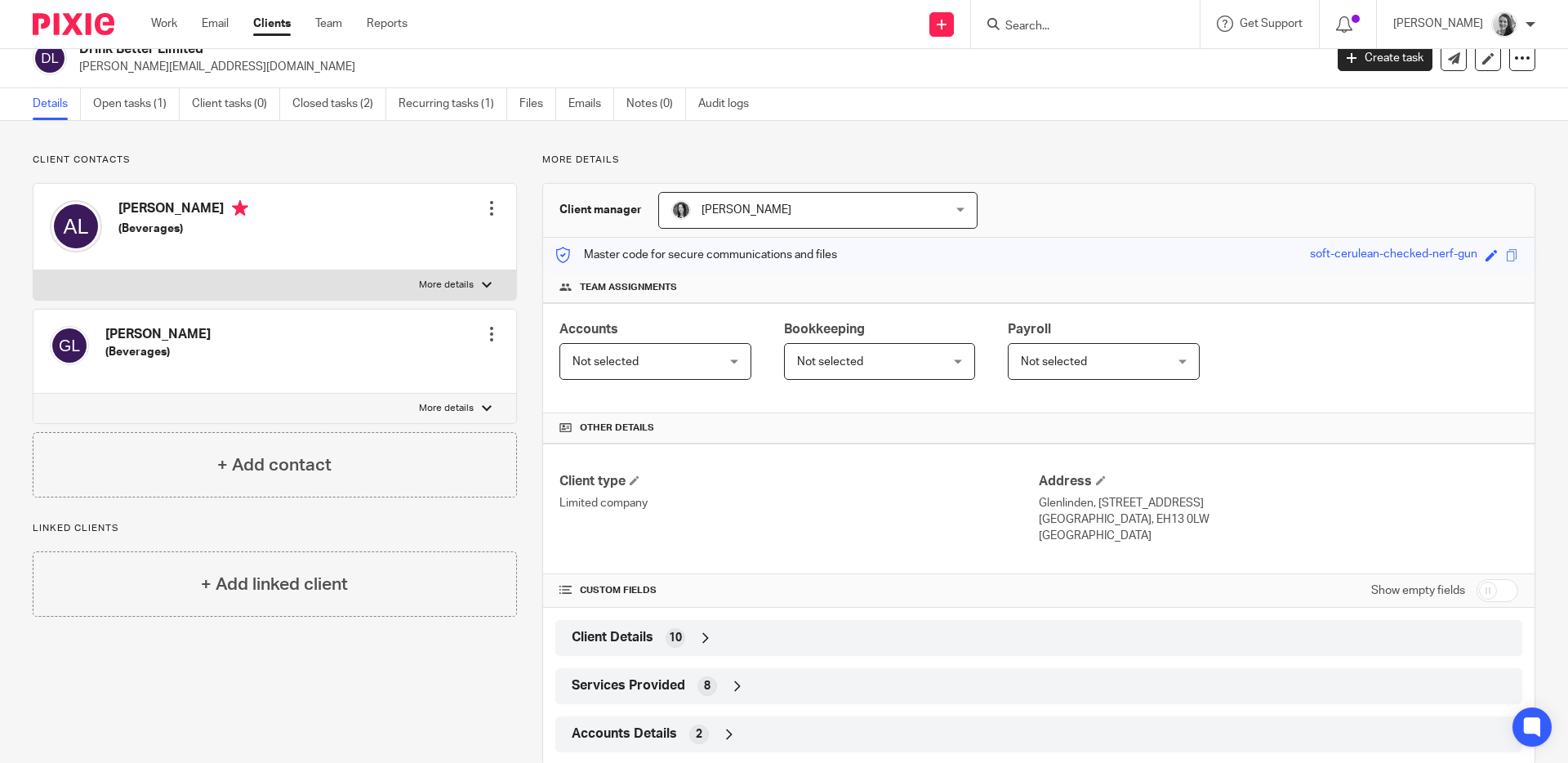
scroll to position [56, 0]
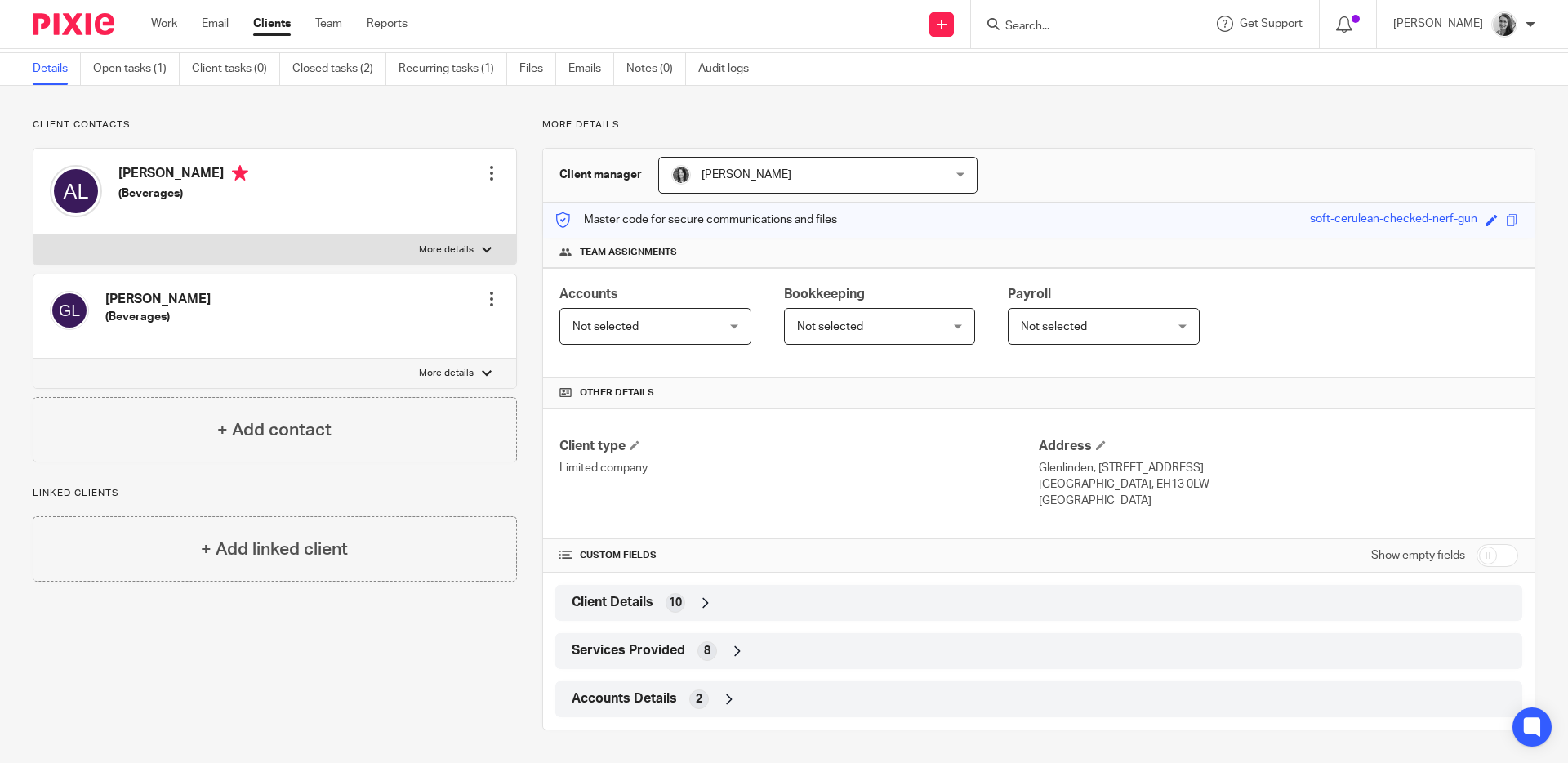
click at [908, 599] on div "Client Details 10" at bounding box center [1039, 603] width 943 height 28
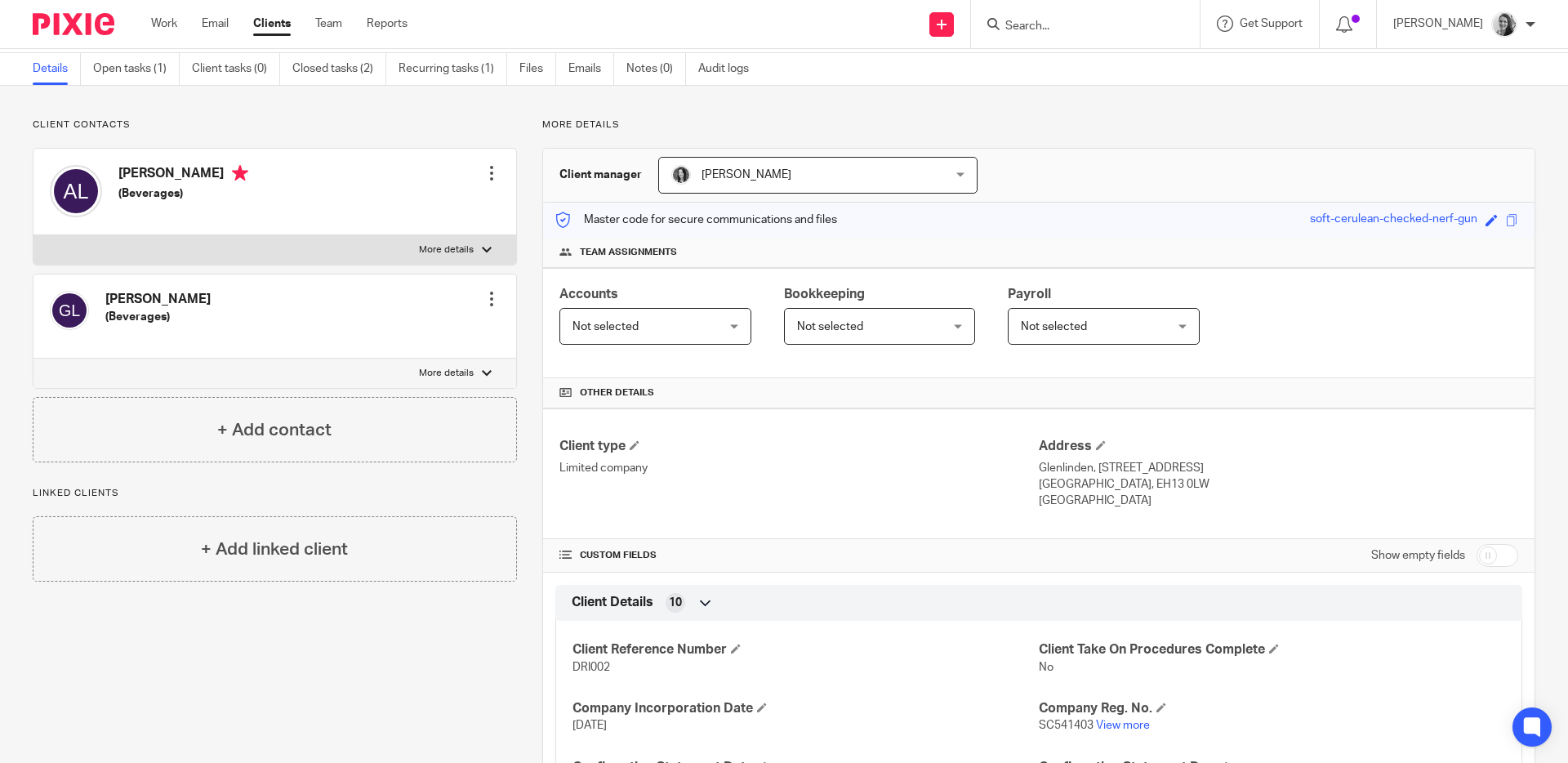
scroll to position [376, 0]
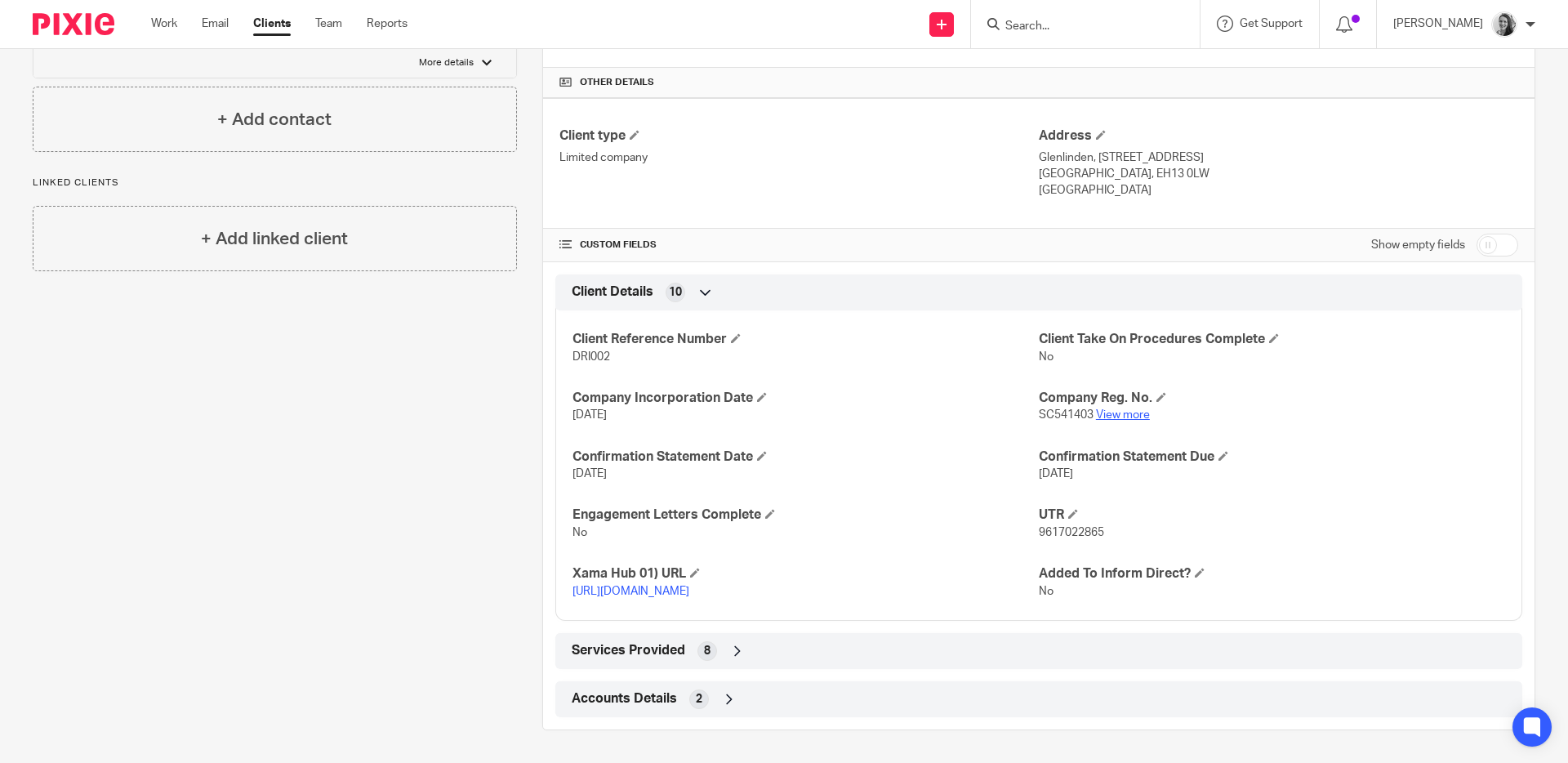
click at [1103, 409] on link "View more" at bounding box center [1123, 415] width 54 height 11
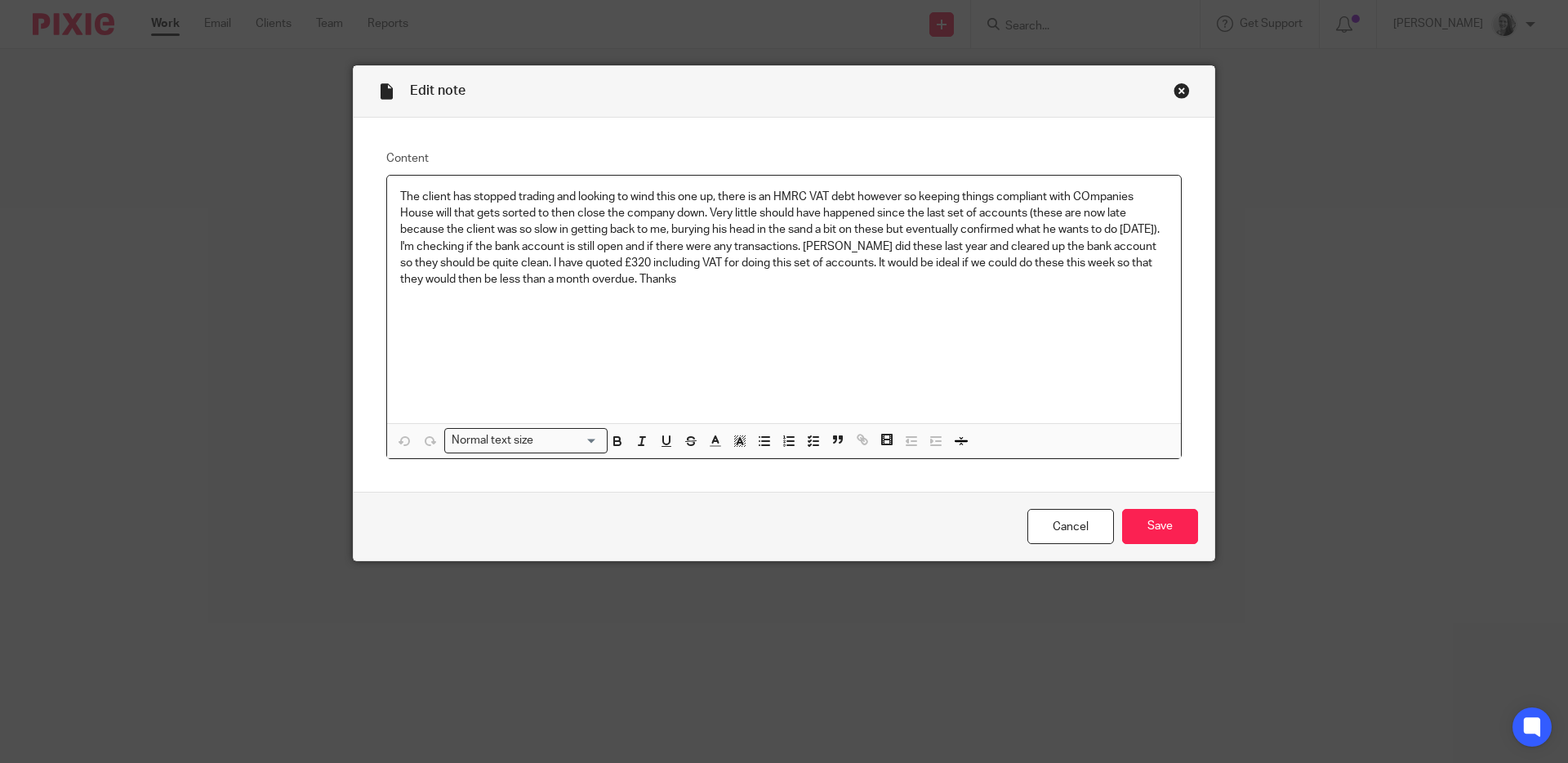
click at [1173, 88] on div "Close this dialog window" at bounding box center [1182, 91] width 17 height 17
